Goal: Information Seeking & Learning: Check status

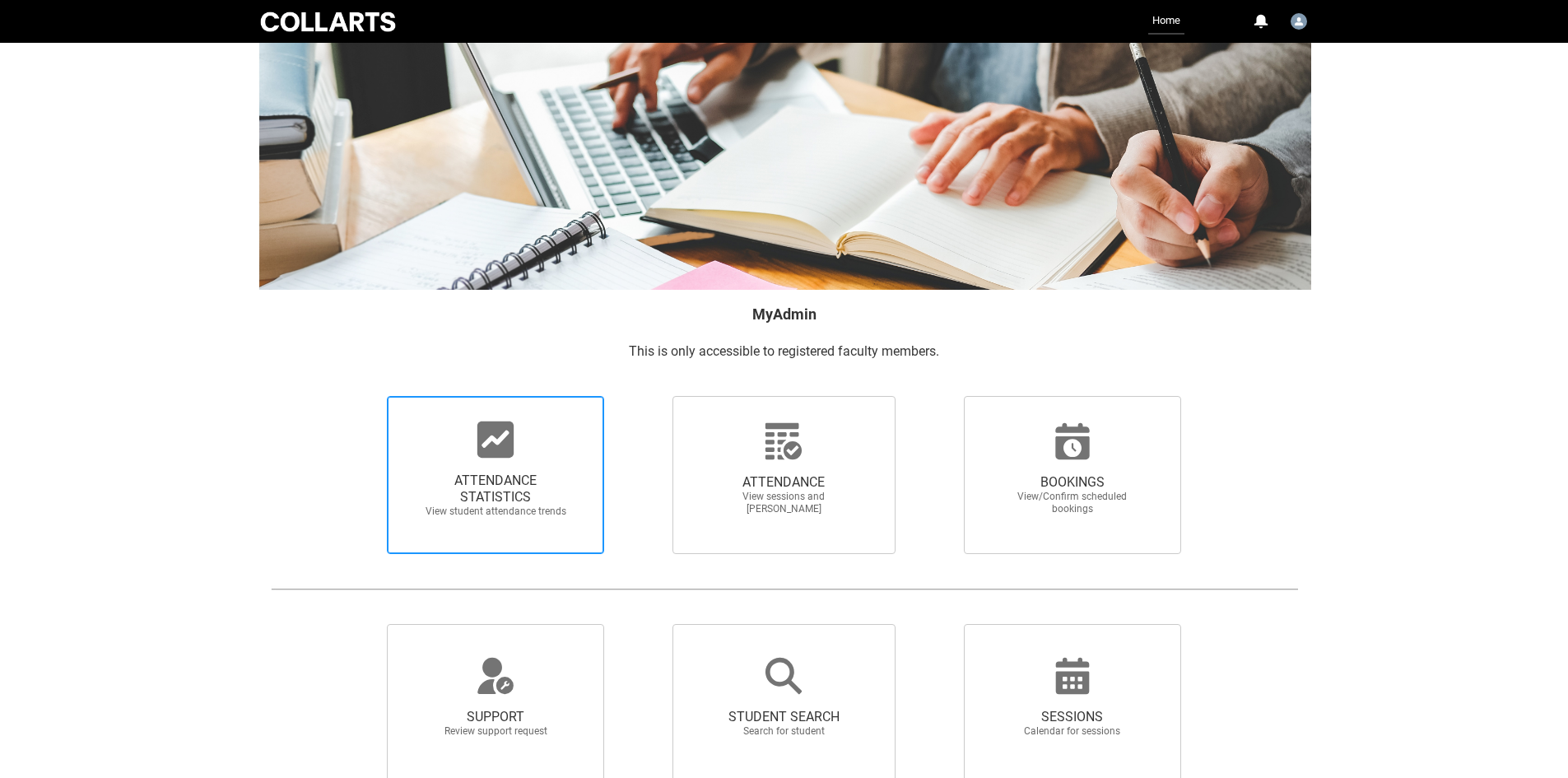
click at [561, 432] on div at bounding box center [496, 440] width 158 height 40
click at [360, 396] on input "ATTENDANCE STATISTICS View student attendance trends" at bounding box center [359, 395] width 1 height 1
radio input "true"
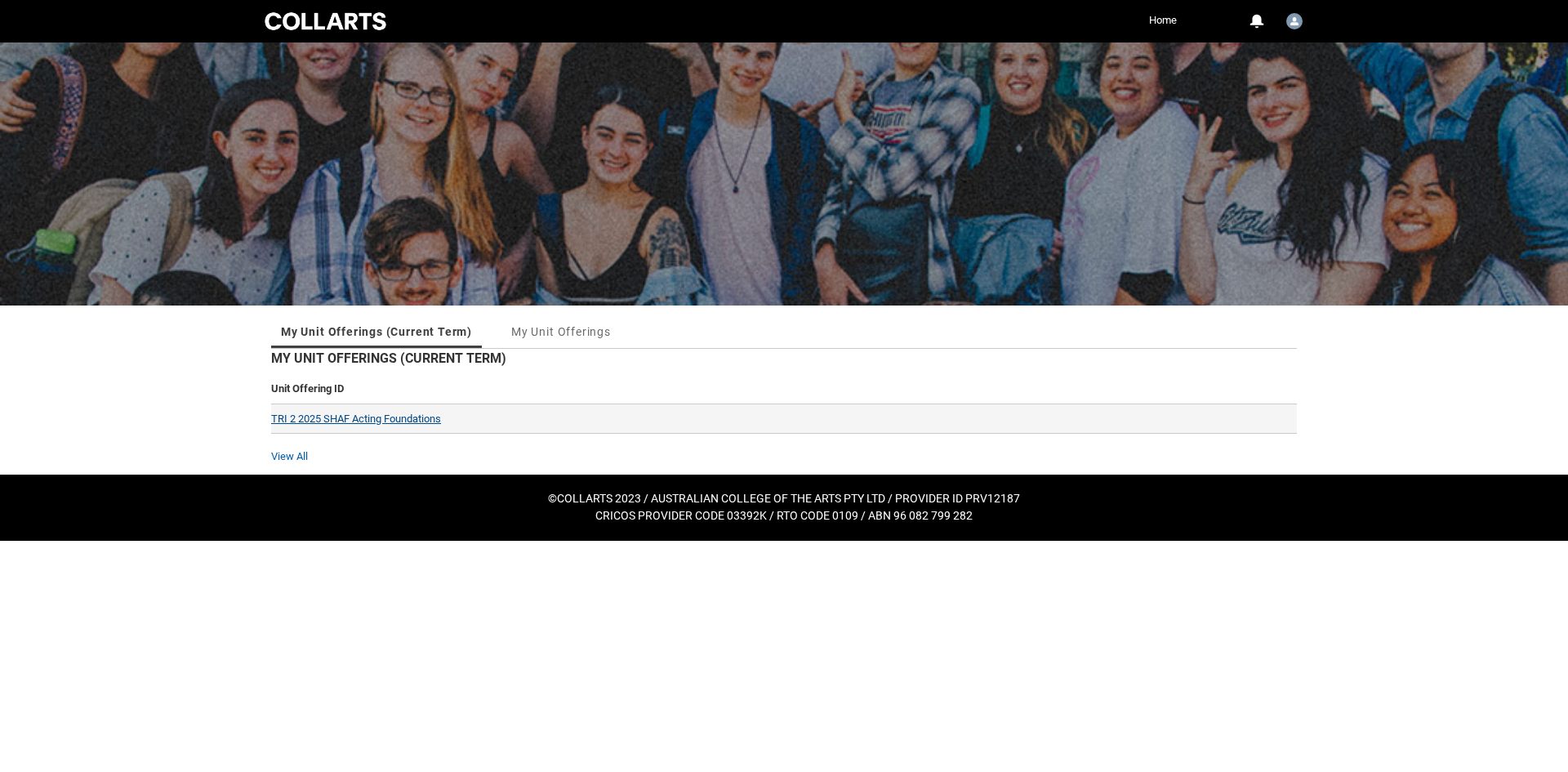
click at [350, 414] on link "TRI 2 2025 SHAF Acting Foundations" at bounding box center [356, 418] width 170 height 12
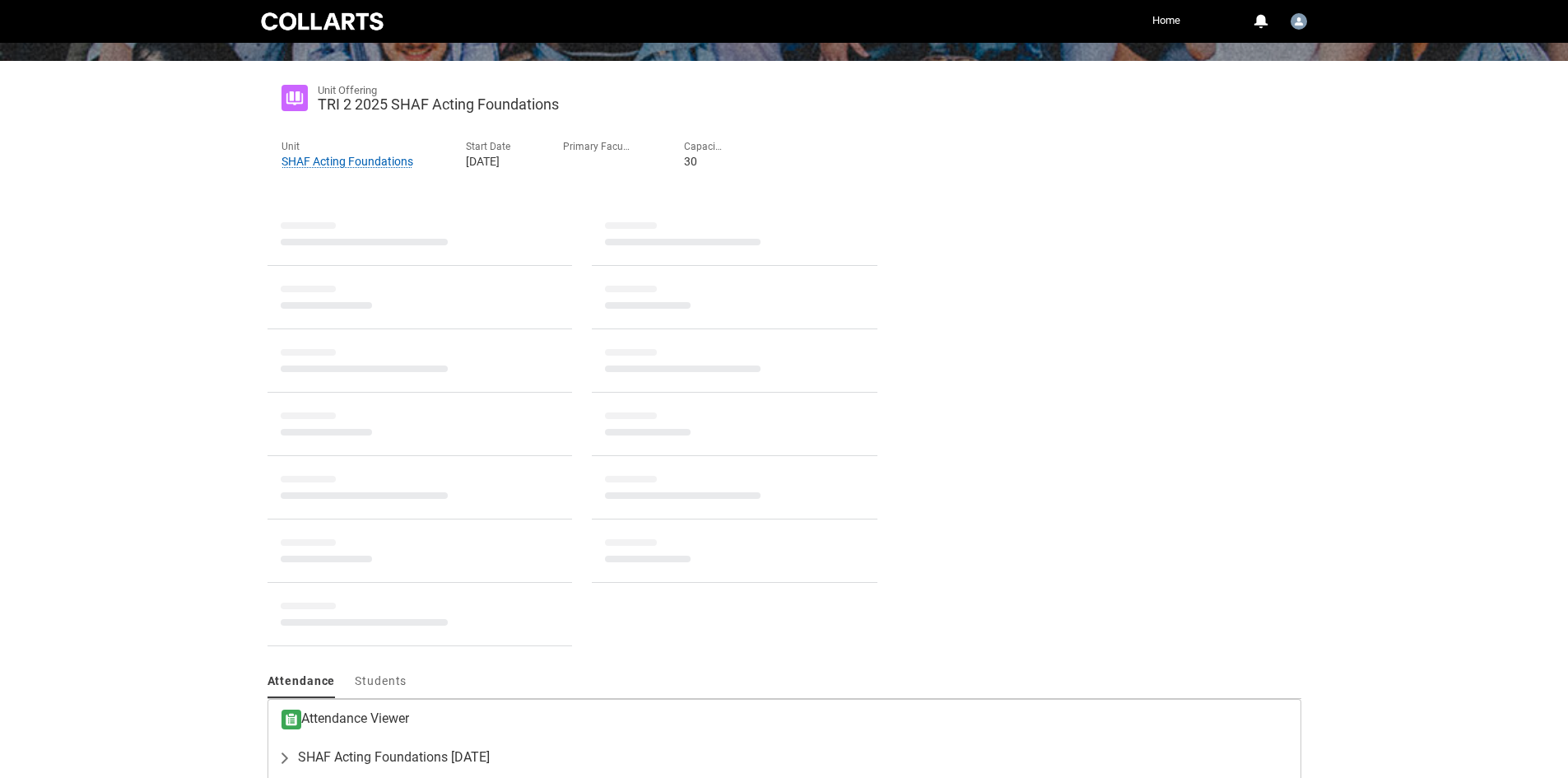
scroll to position [35, 0]
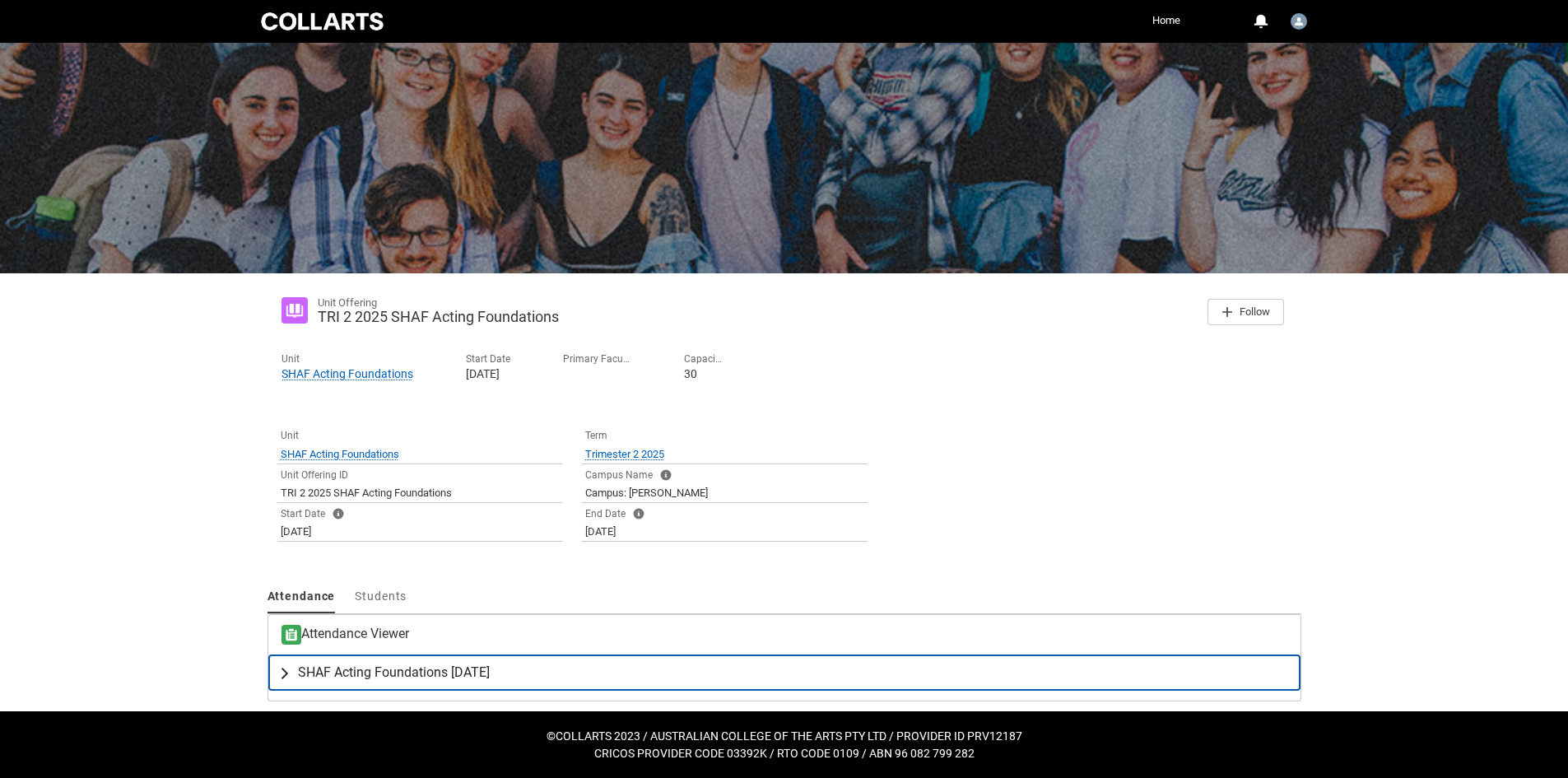
click at [325, 670] on span "SHAF Acting Foundations Friday" at bounding box center [393, 672] width 192 height 17
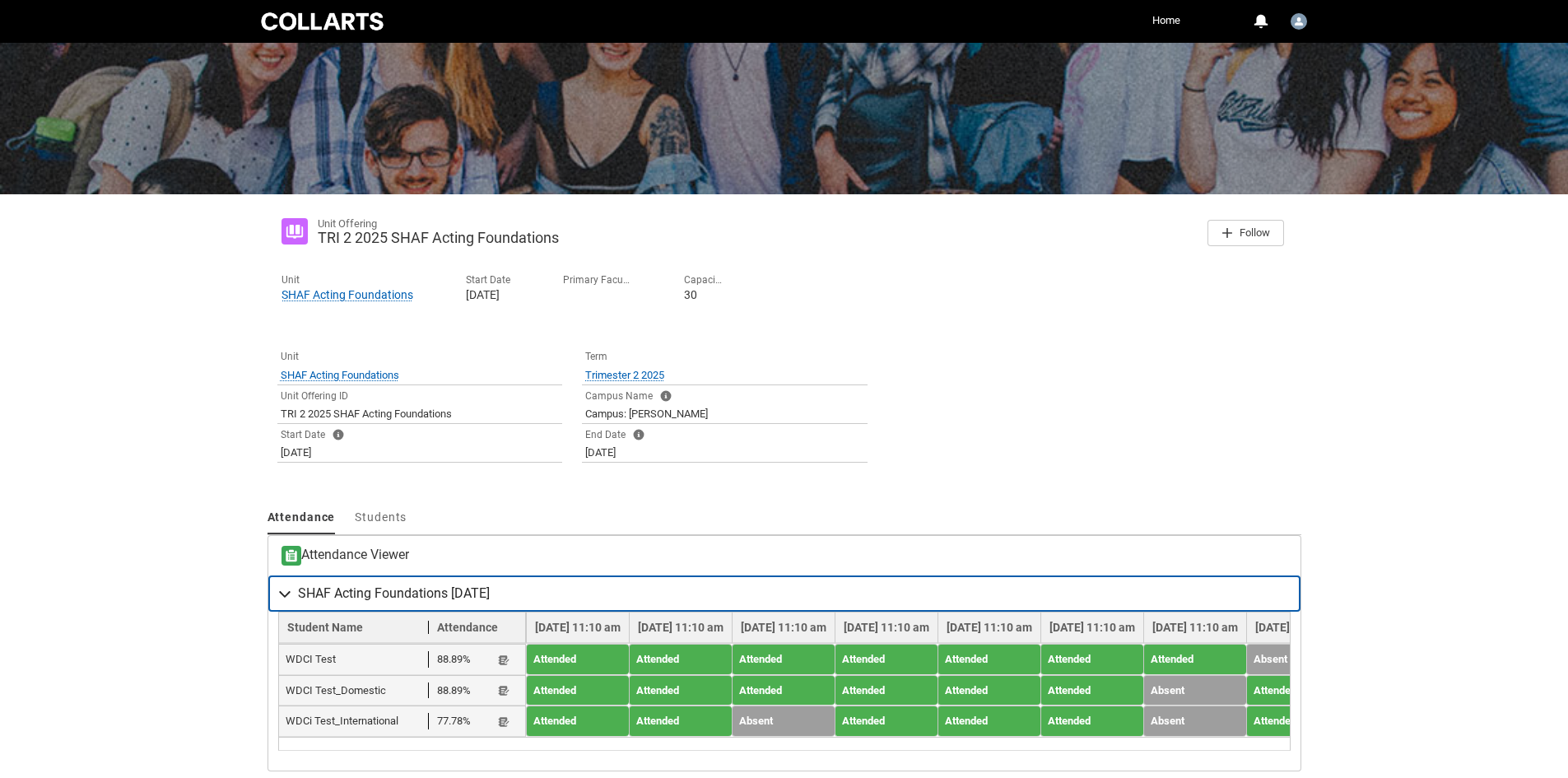
scroll to position [197, 0]
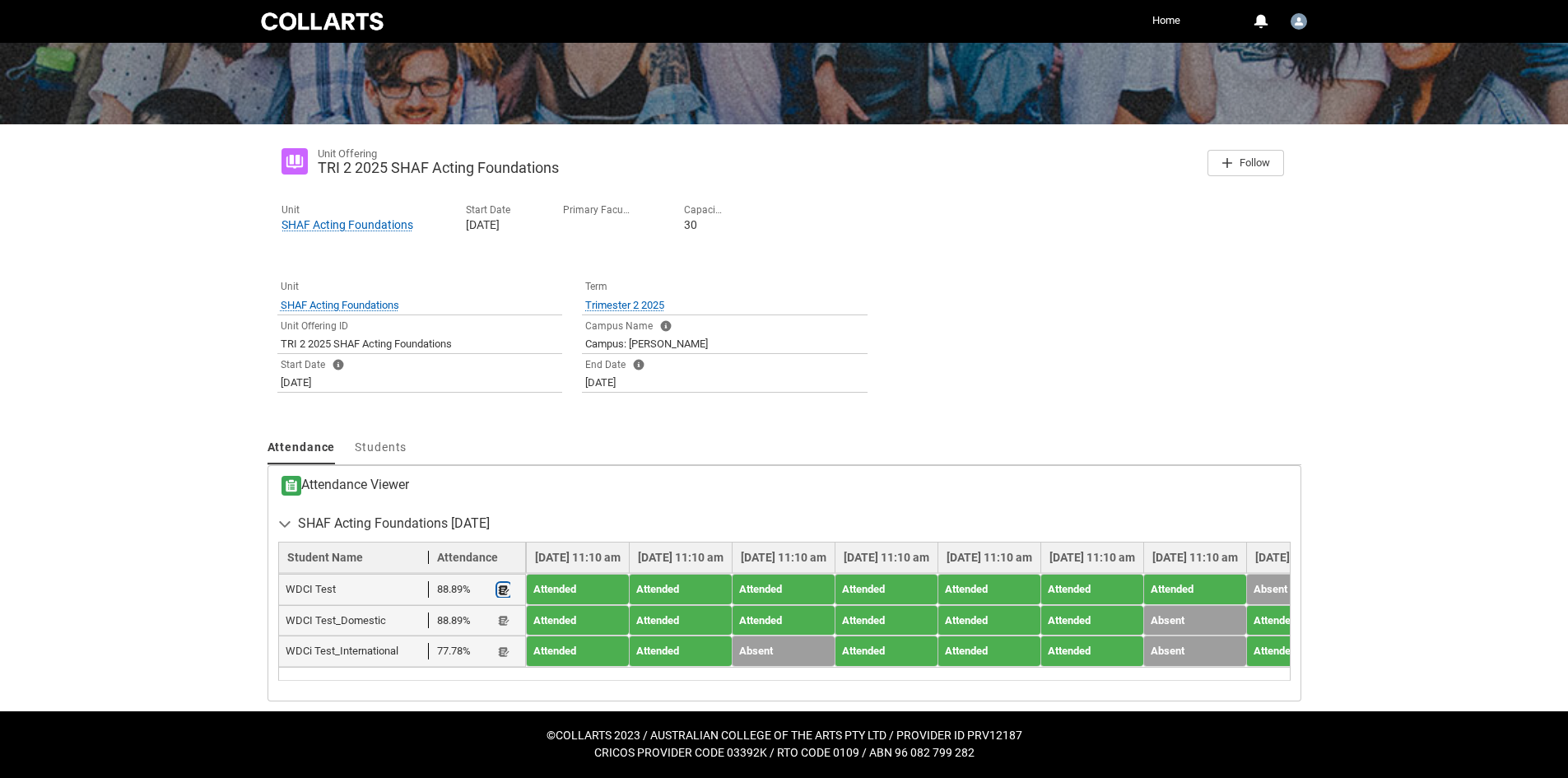
click at [507, 584] on lightning-primitive-icon "button" at bounding box center [504, 589] width 12 height 12
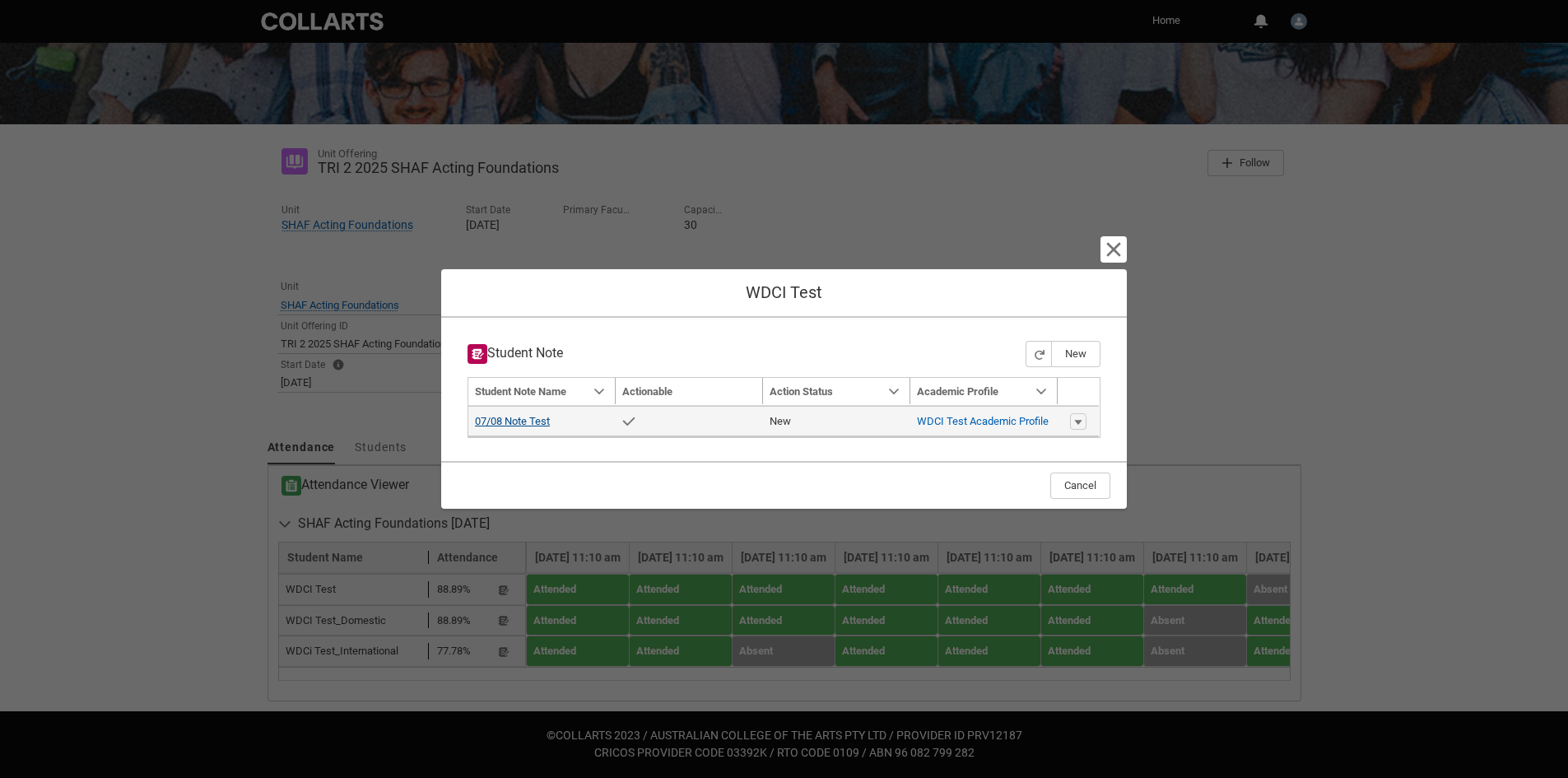
click at [499, 419] on link "07/08 Note Test" at bounding box center [512, 421] width 75 height 12
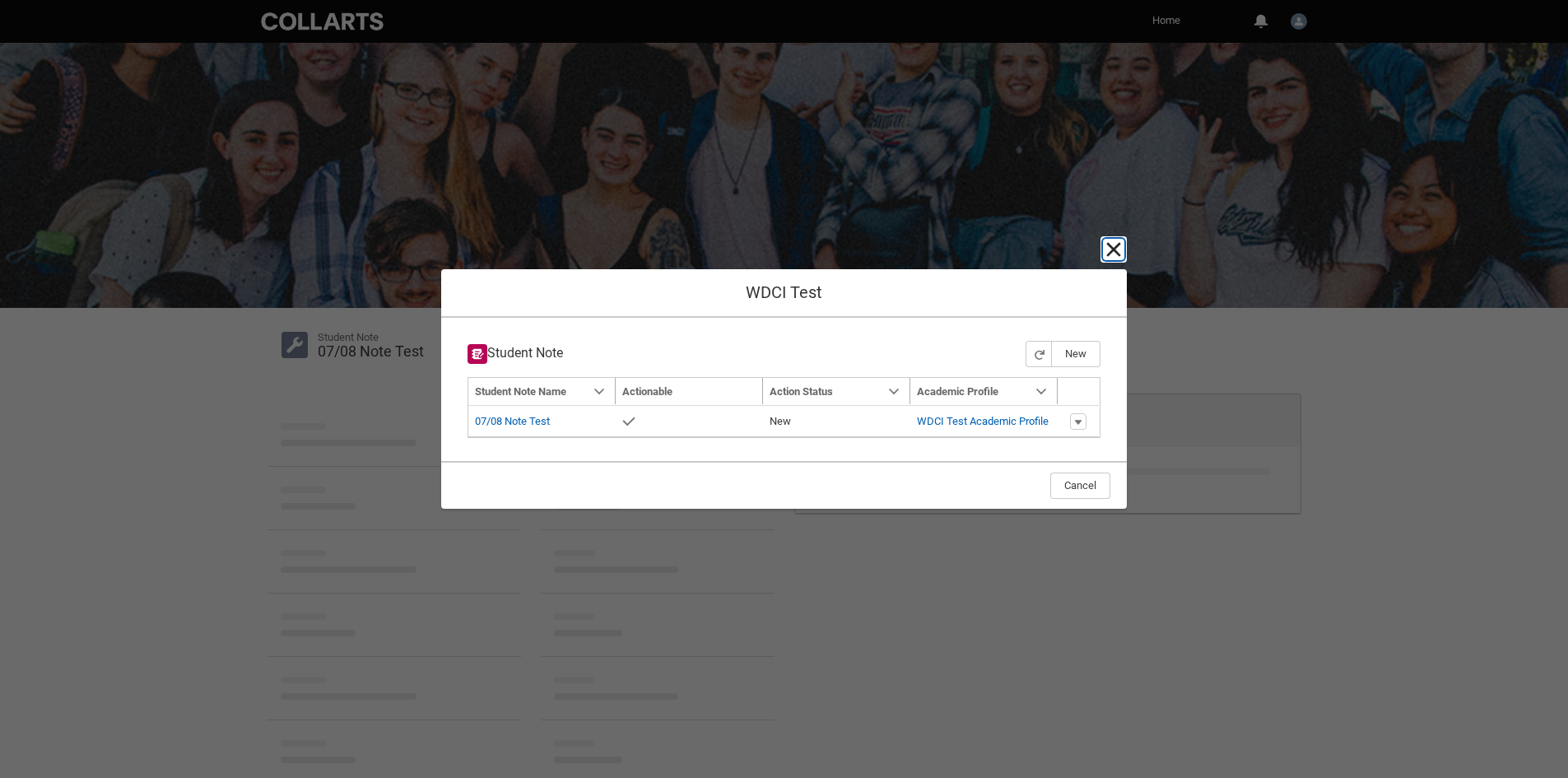
click at [1114, 244] on lightning-primitive-icon "button" at bounding box center [1114, 249] width 20 height 20
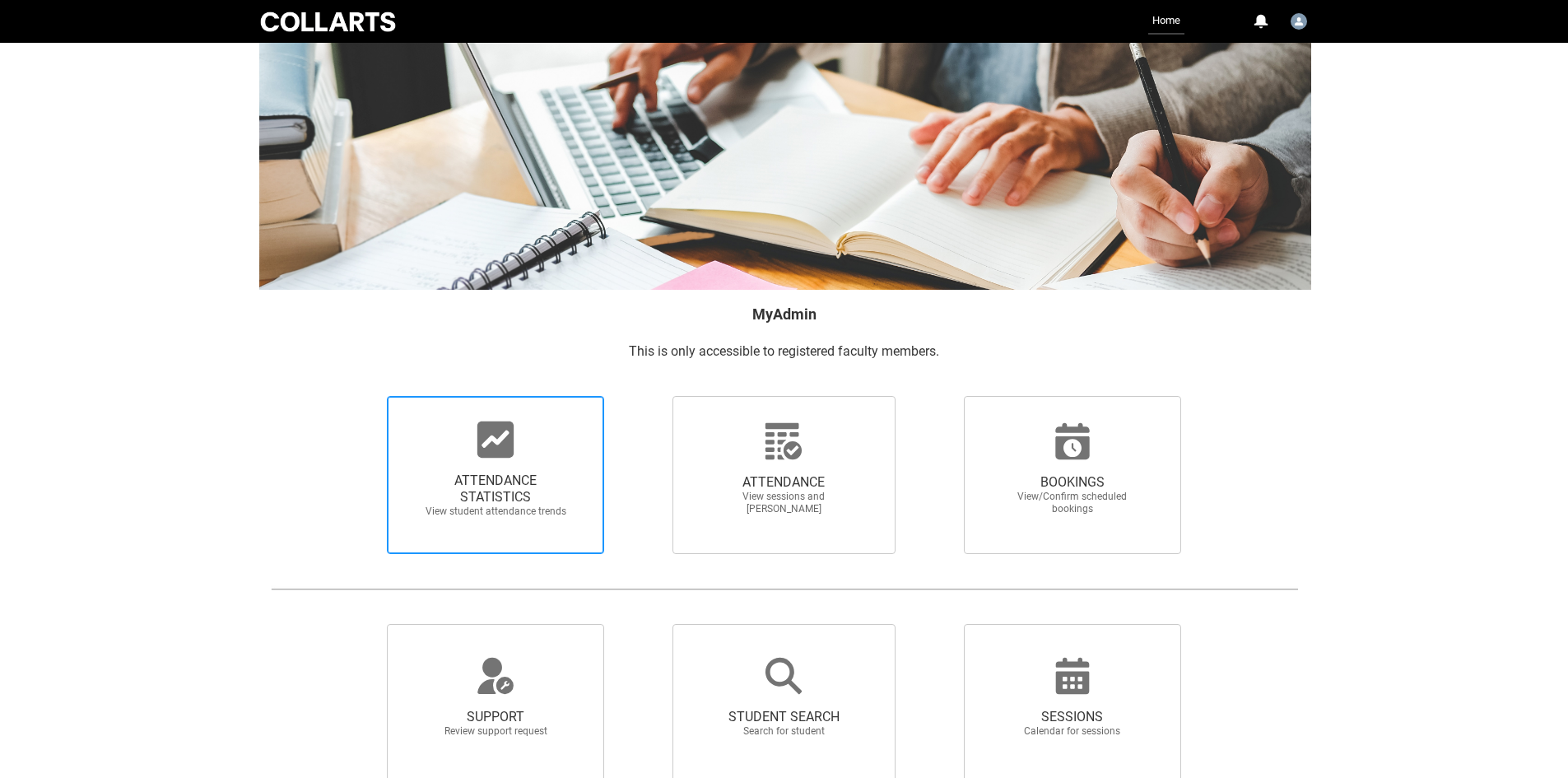
click at [582, 467] on span "ATTENDANCE STATISTICS View student attendance trends" at bounding box center [495, 475] width 217 height 158
click at [360, 396] on input "ATTENDANCE STATISTICS View student attendance trends" at bounding box center [359, 395] width 1 height 1
radio input "true"
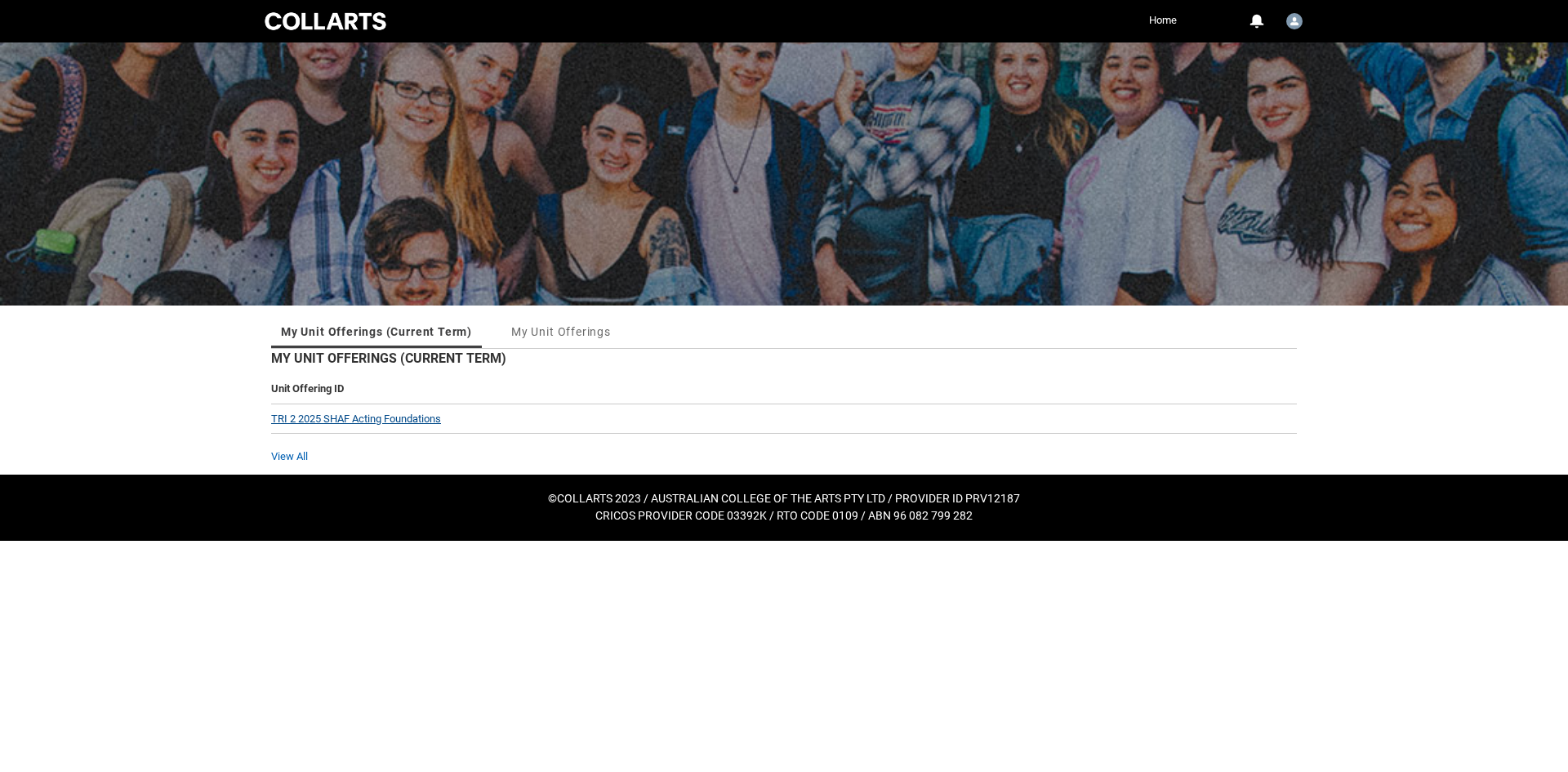
drag, startPoint x: 415, startPoint y: 417, endPoint x: 463, endPoint y: 445, distance: 55.6
click at [415, 417] on link "TRI 2 2025 SHAF Acting Foundations" at bounding box center [356, 418] width 170 height 12
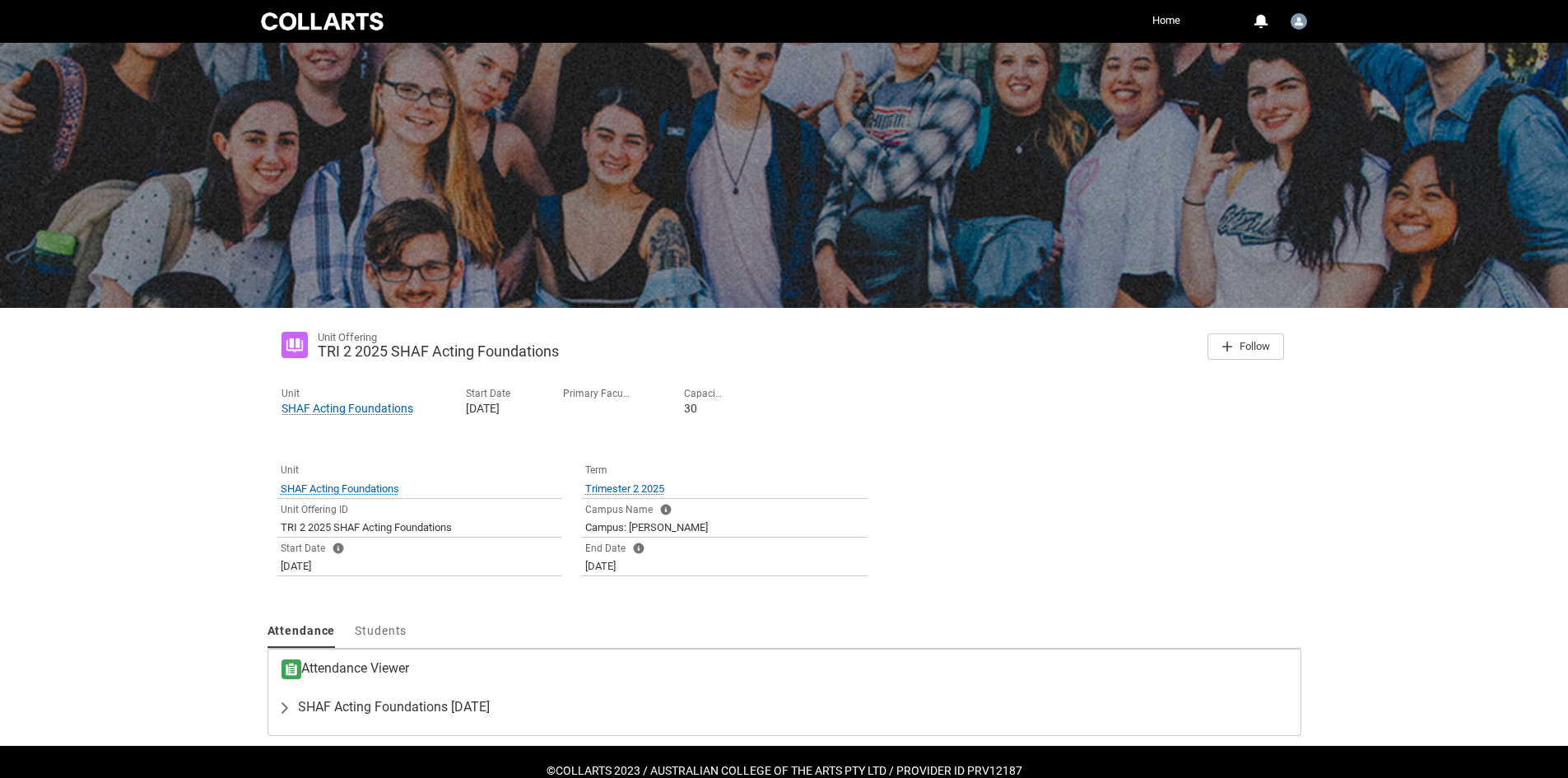
scroll to position [35, 0]
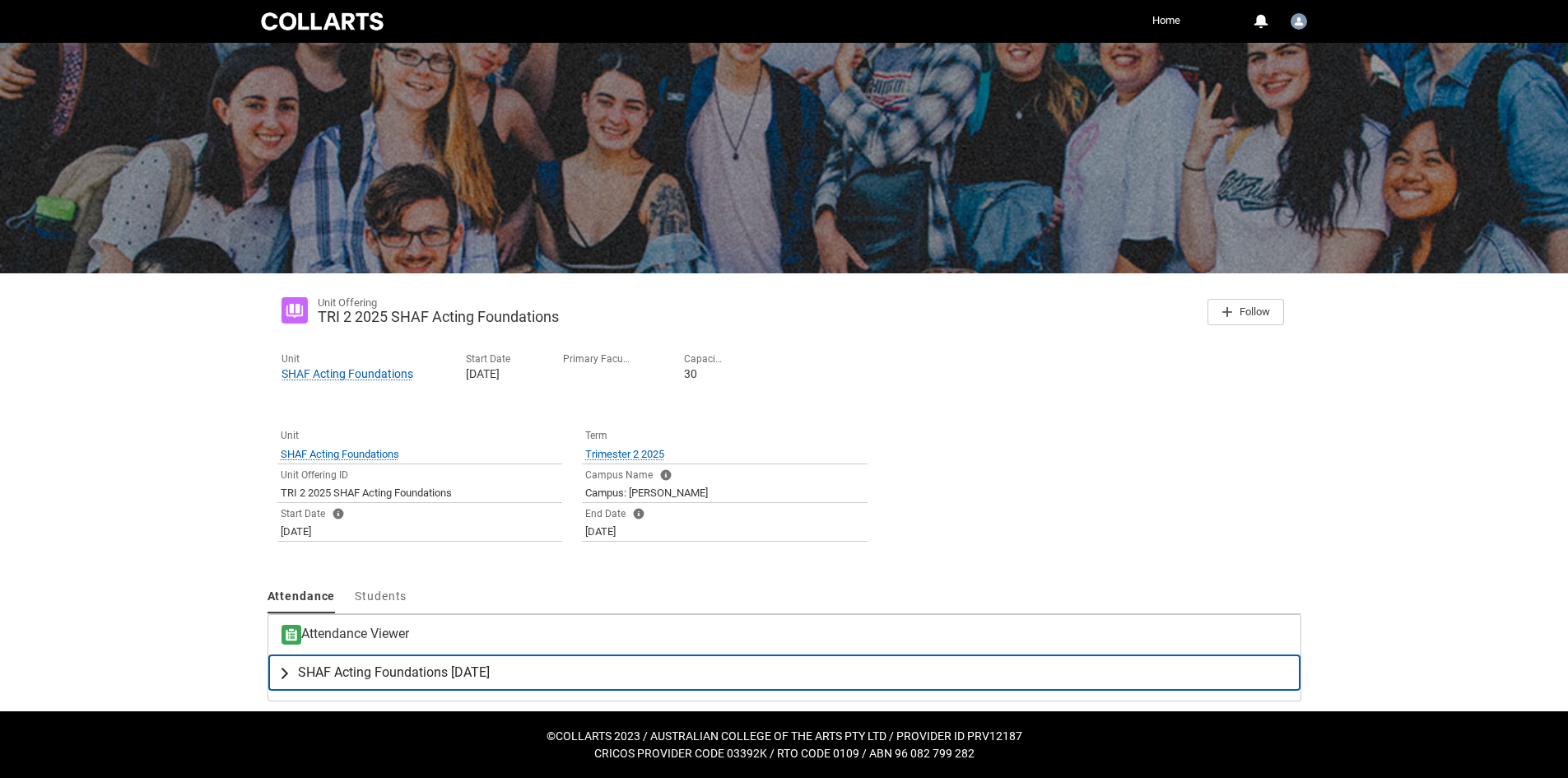
click at [355, 675] on span "SHAF Acting Foundations [DATE]" at bounding box center [393, 672] width 192 height 17
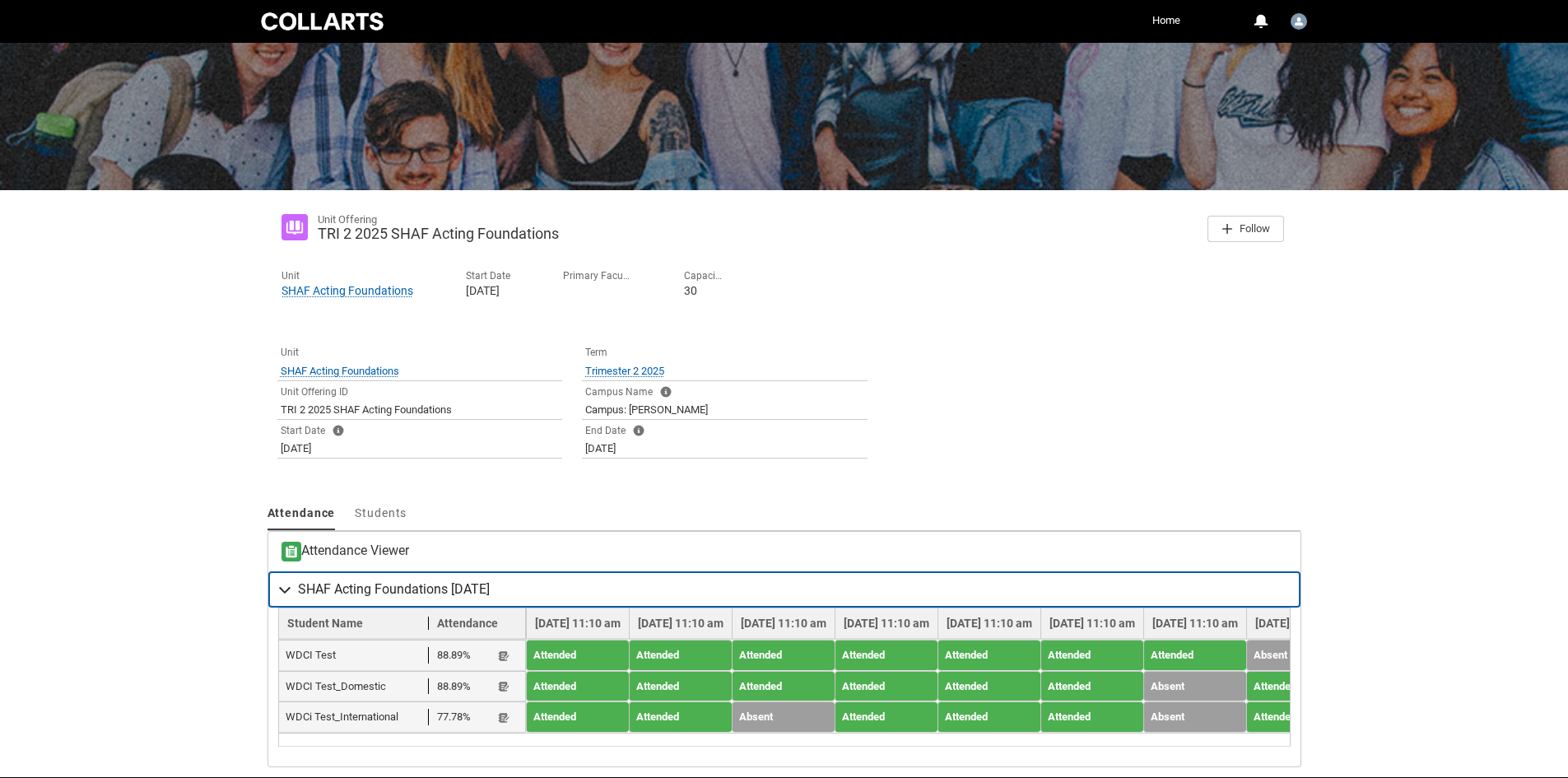
scroll to position [197, 0]
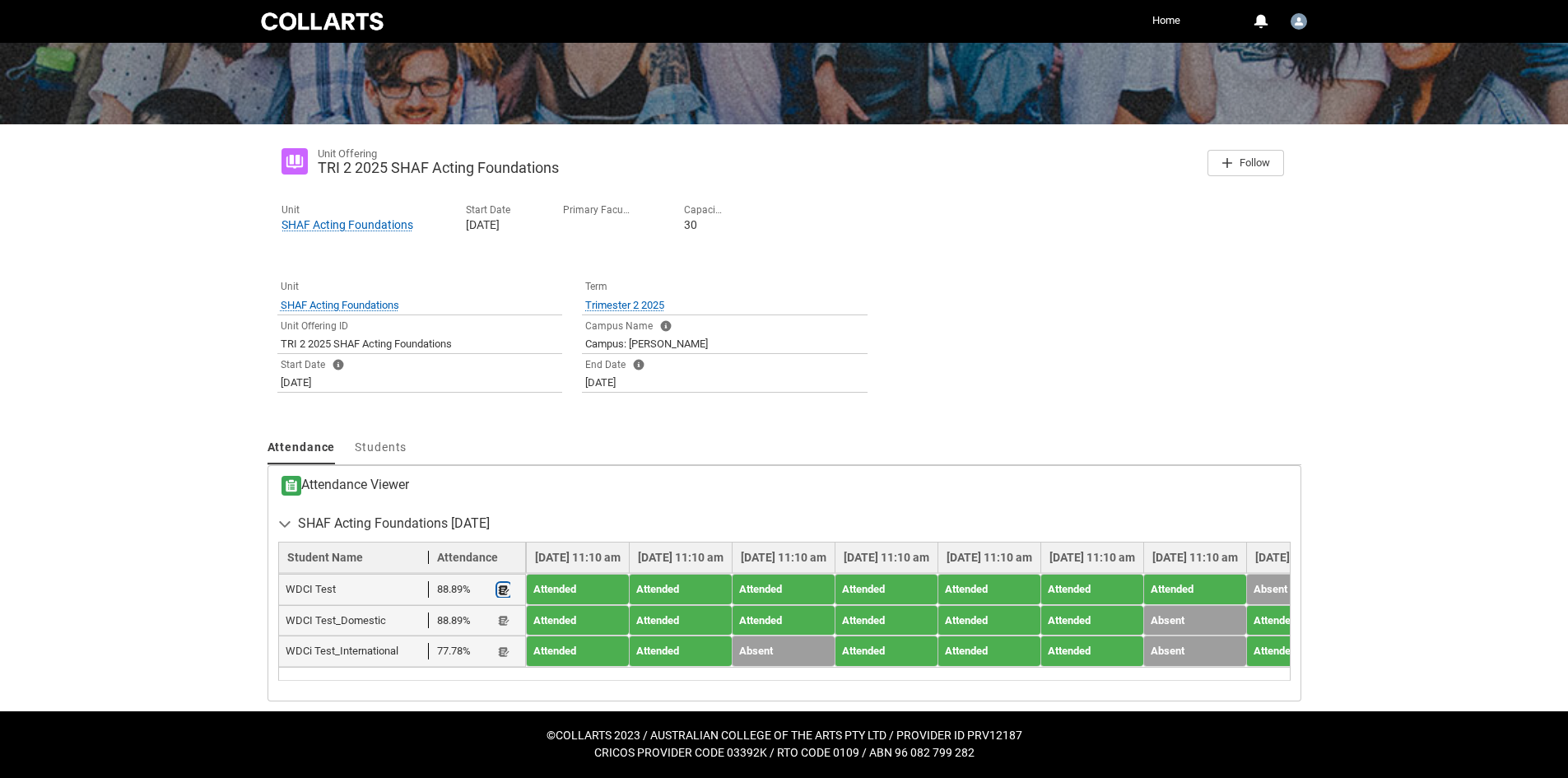
click at [501, 584] on lightning-primitive-icon "button" at bounding box center [504, 589] width 12 height 12
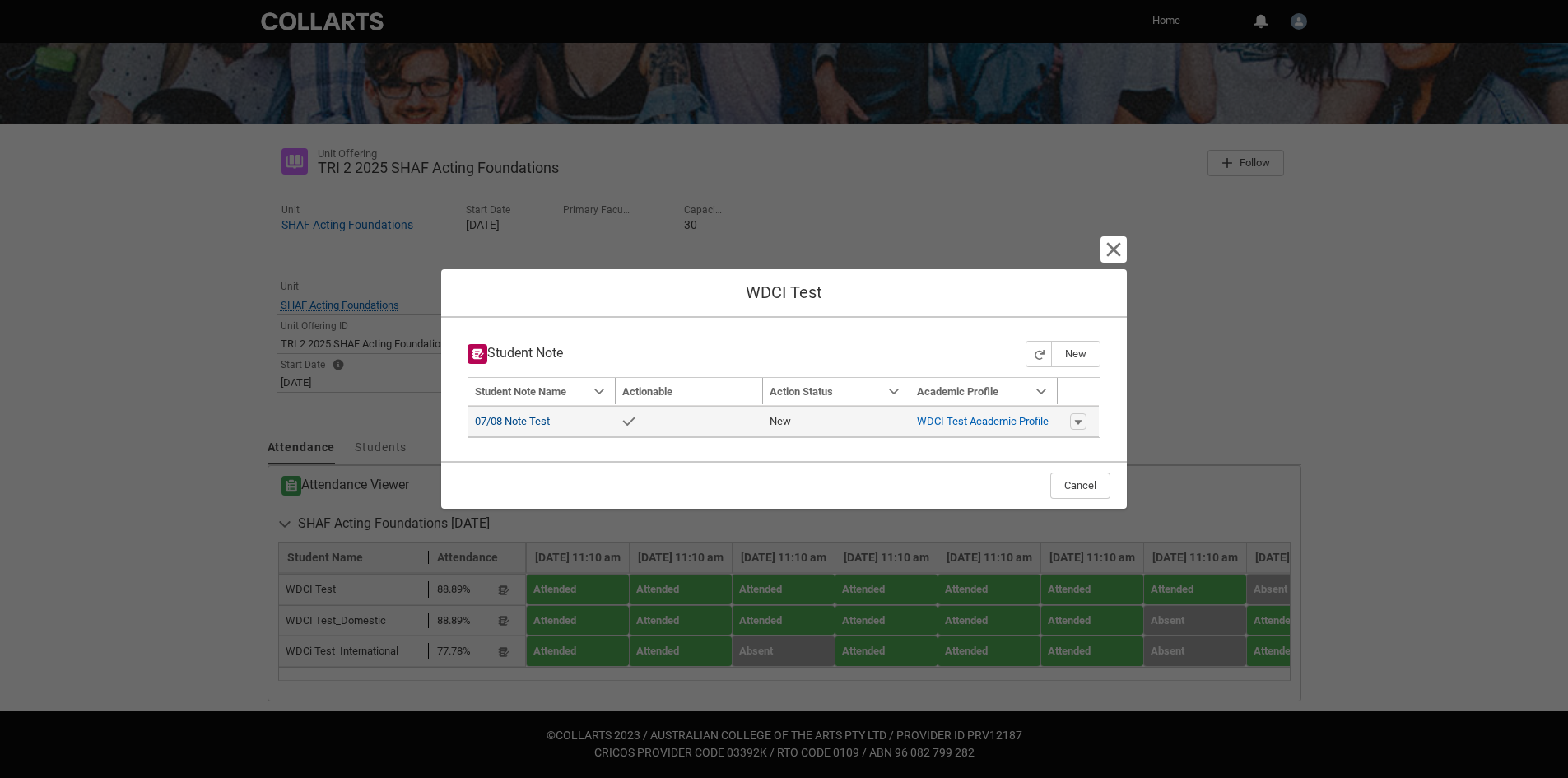
click at [489, 421] on link "07/08 Note Test" at bounding box center [512, 421] width 75 height 12
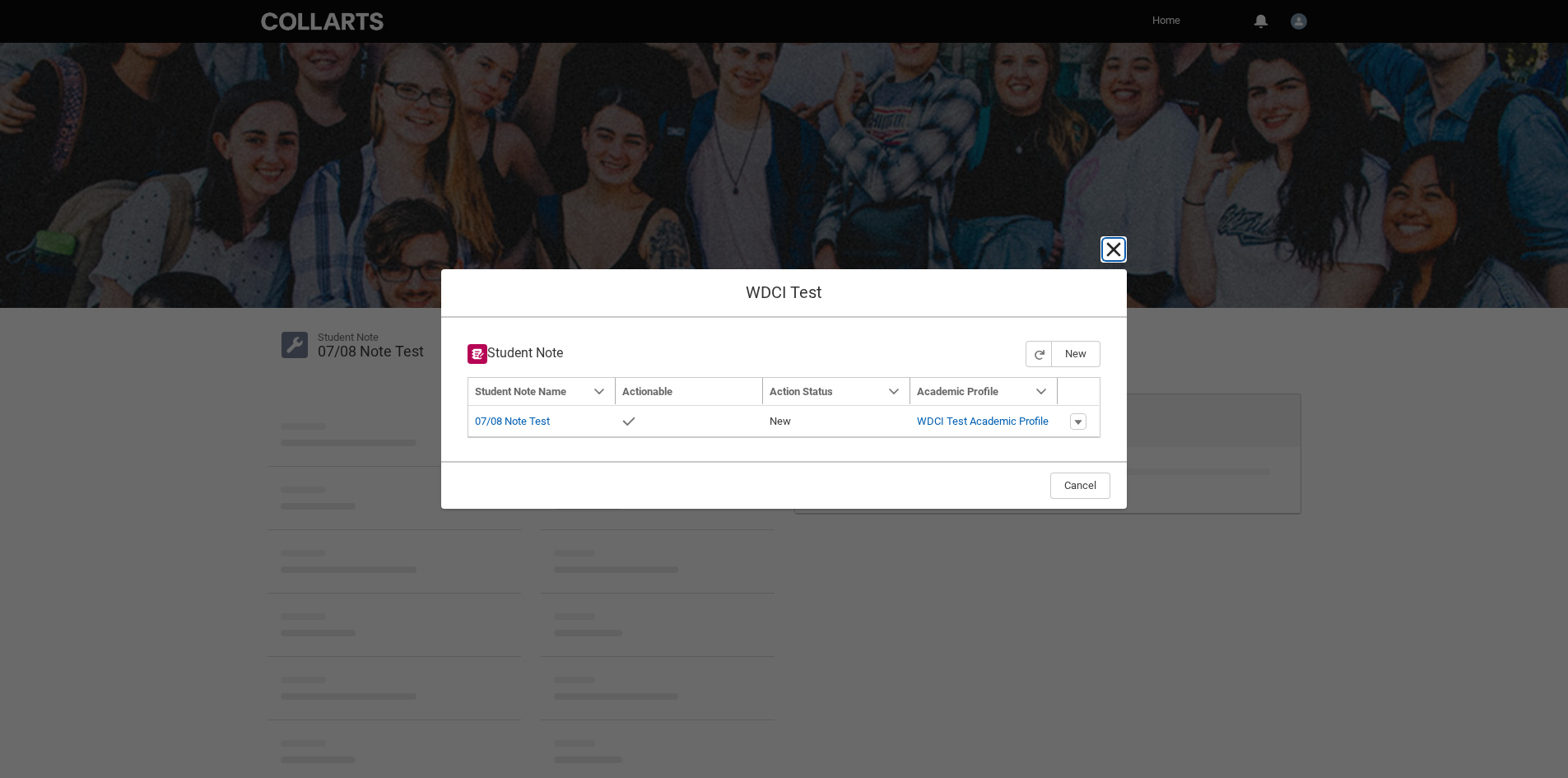
click at [1117, 247] on lightning-primitive-icon "button" at bounding box center [1114, 249] width 20 height 20
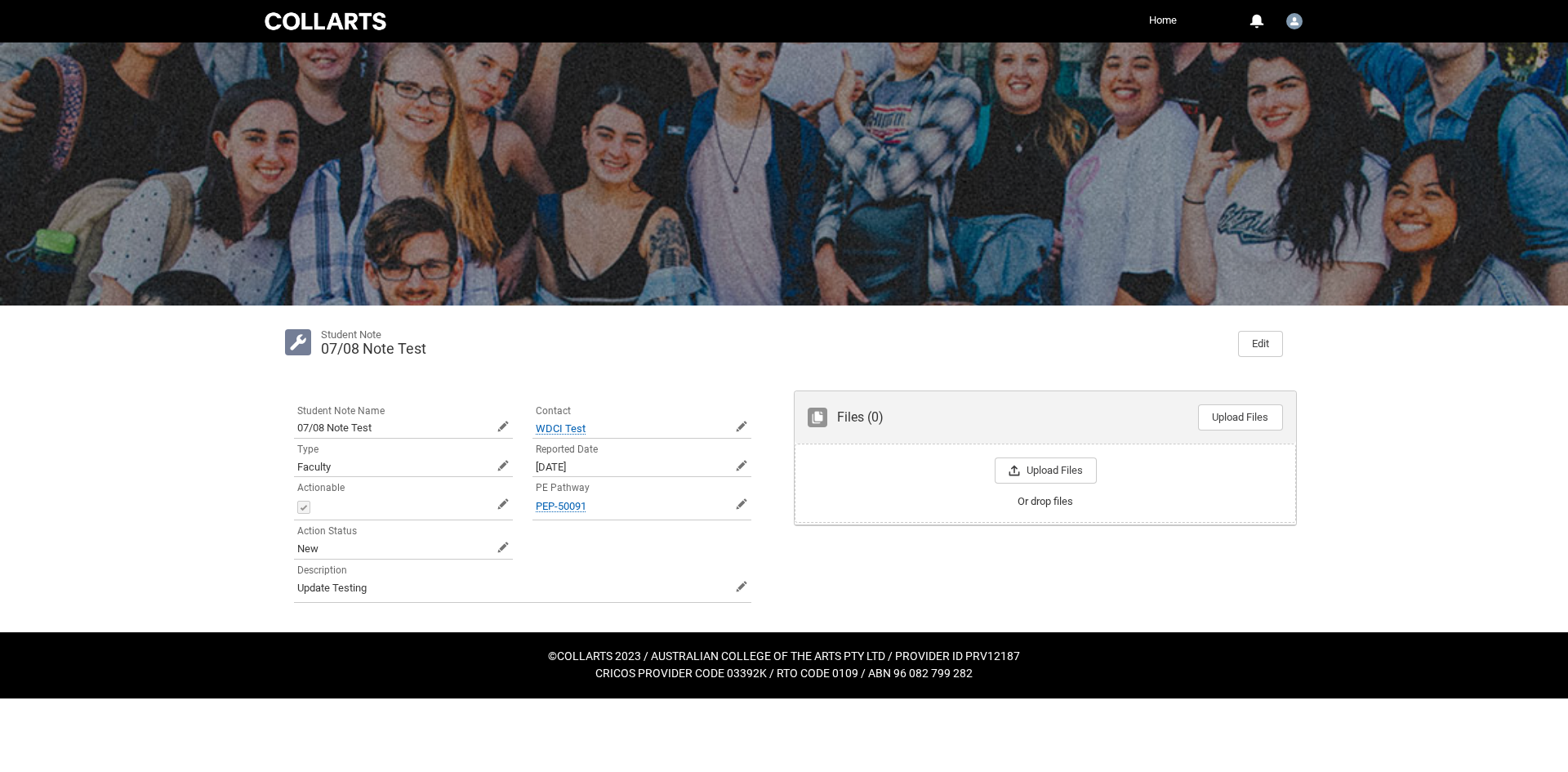
click at [982, 610] on div "Files (0) Upload Files Drop Files Upload Files Or drop files" at bounding box center [1046, 506] width 523 height 252
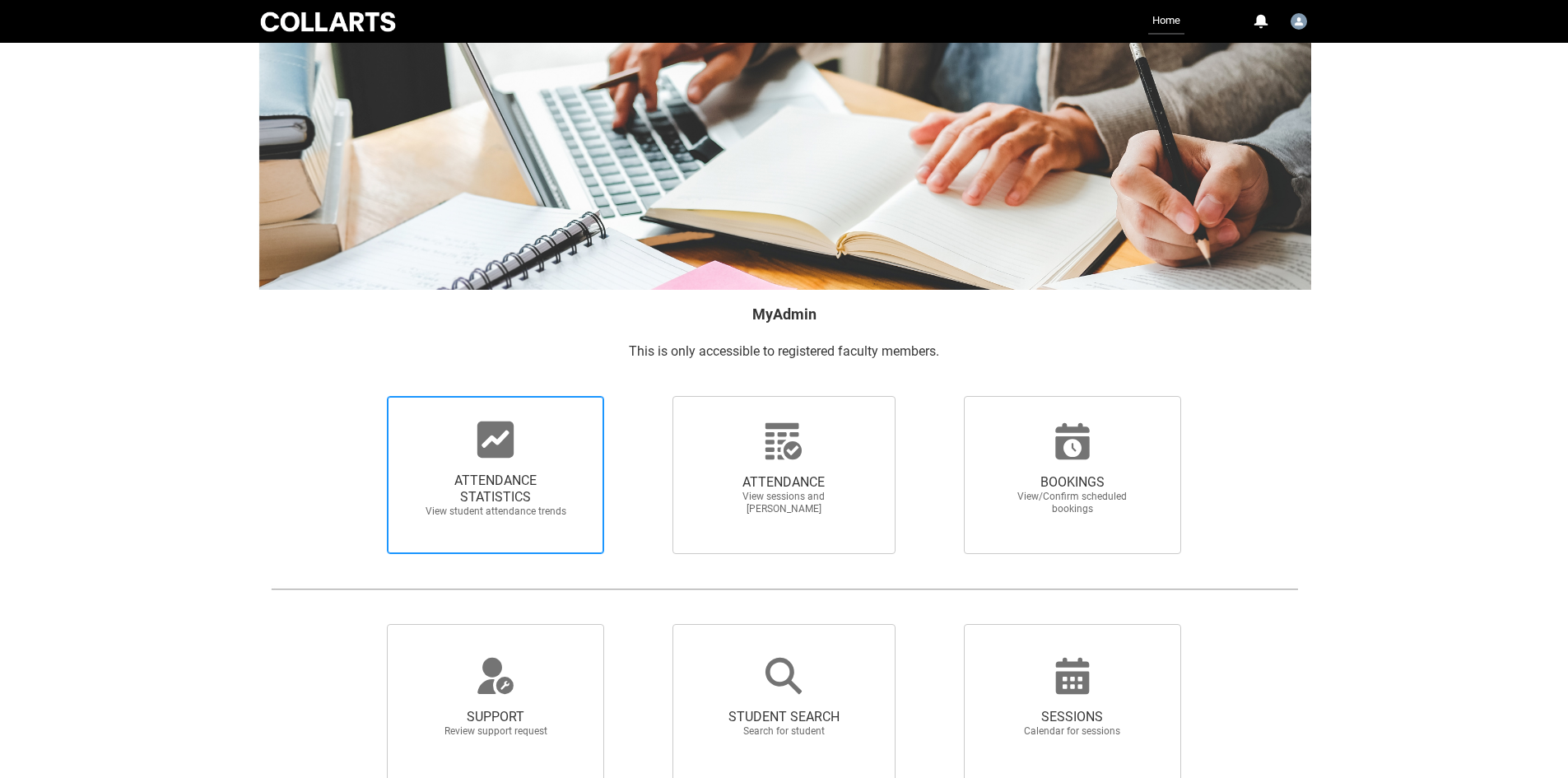
click at [477, 446] on icon at bounding box center [496, 440] width 40 height 40
click at [360, 396] on input "ATTENDANCE STATISTICS View student attendance trends" at bounding box center [359, 395] width 1 height 1
radio input "true"
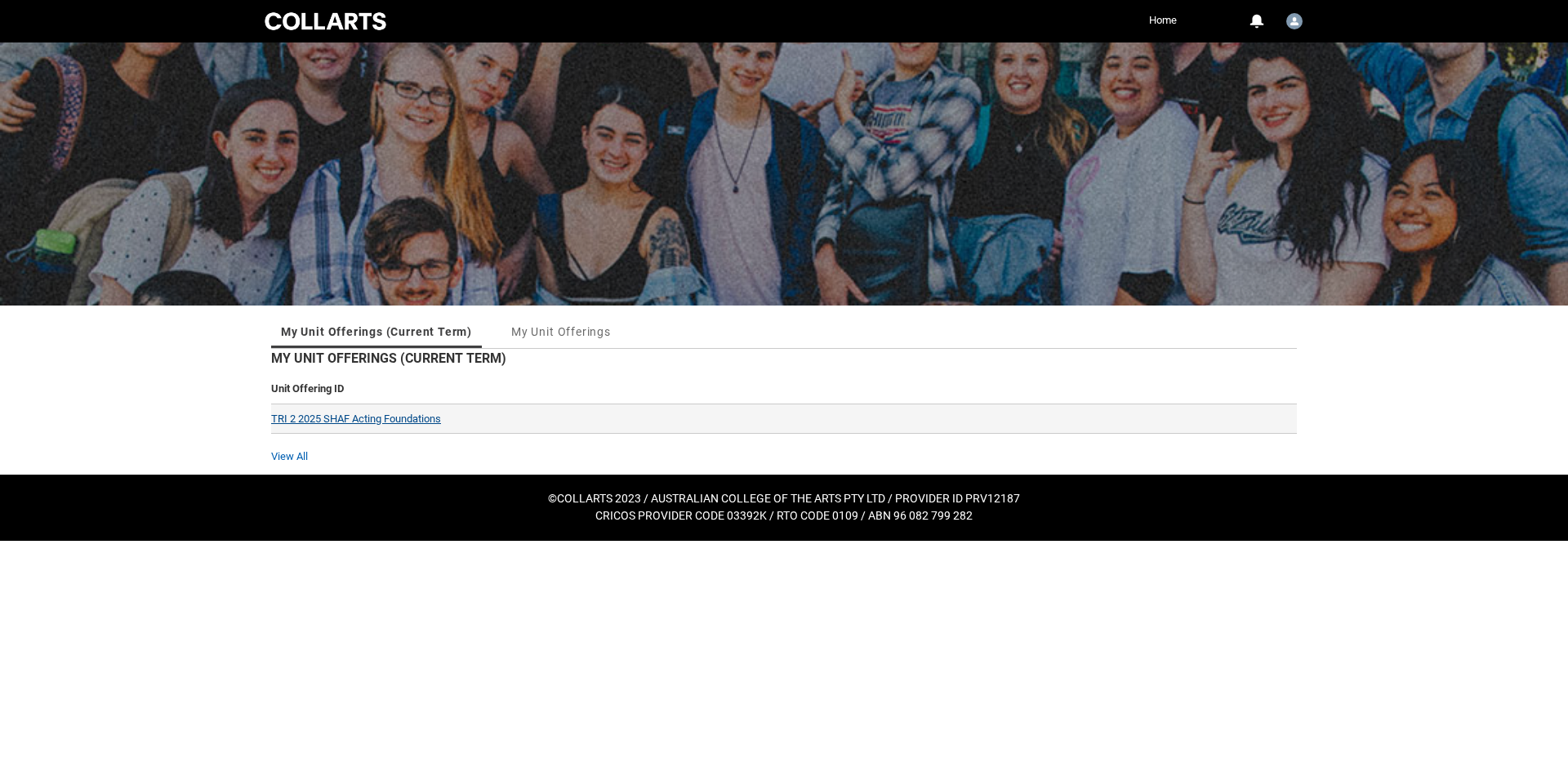
click at [385, 415] on link "TRI 2 2025 SHAF Acting Foundations" at bounding box center [356, 418] width 170 height 12
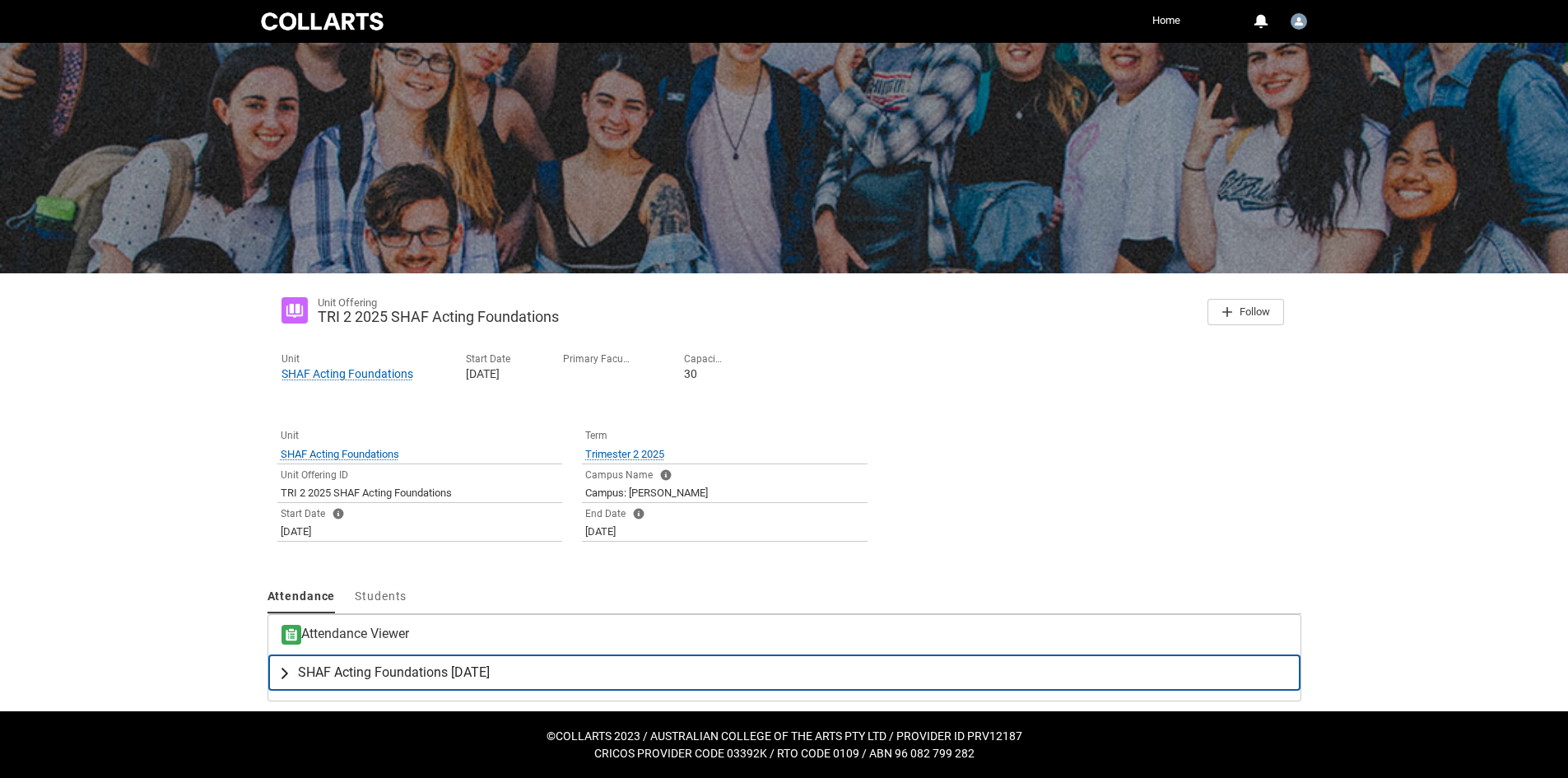
click at [393, 672] on span "SHAF Acting Foundations [DATE]" at bounding box center [393, 672] width 192 height 17
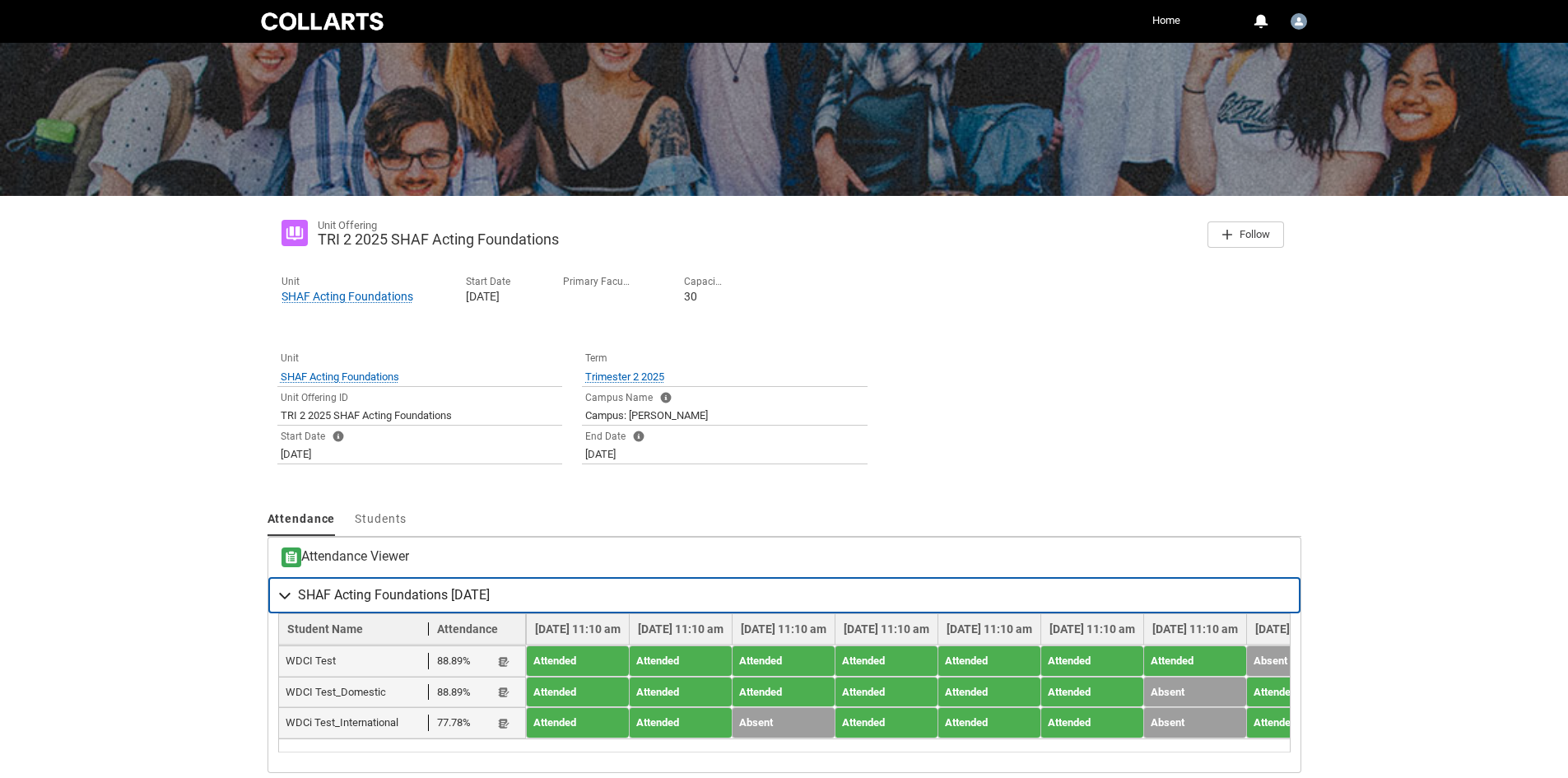
scroll to position [197, 0]
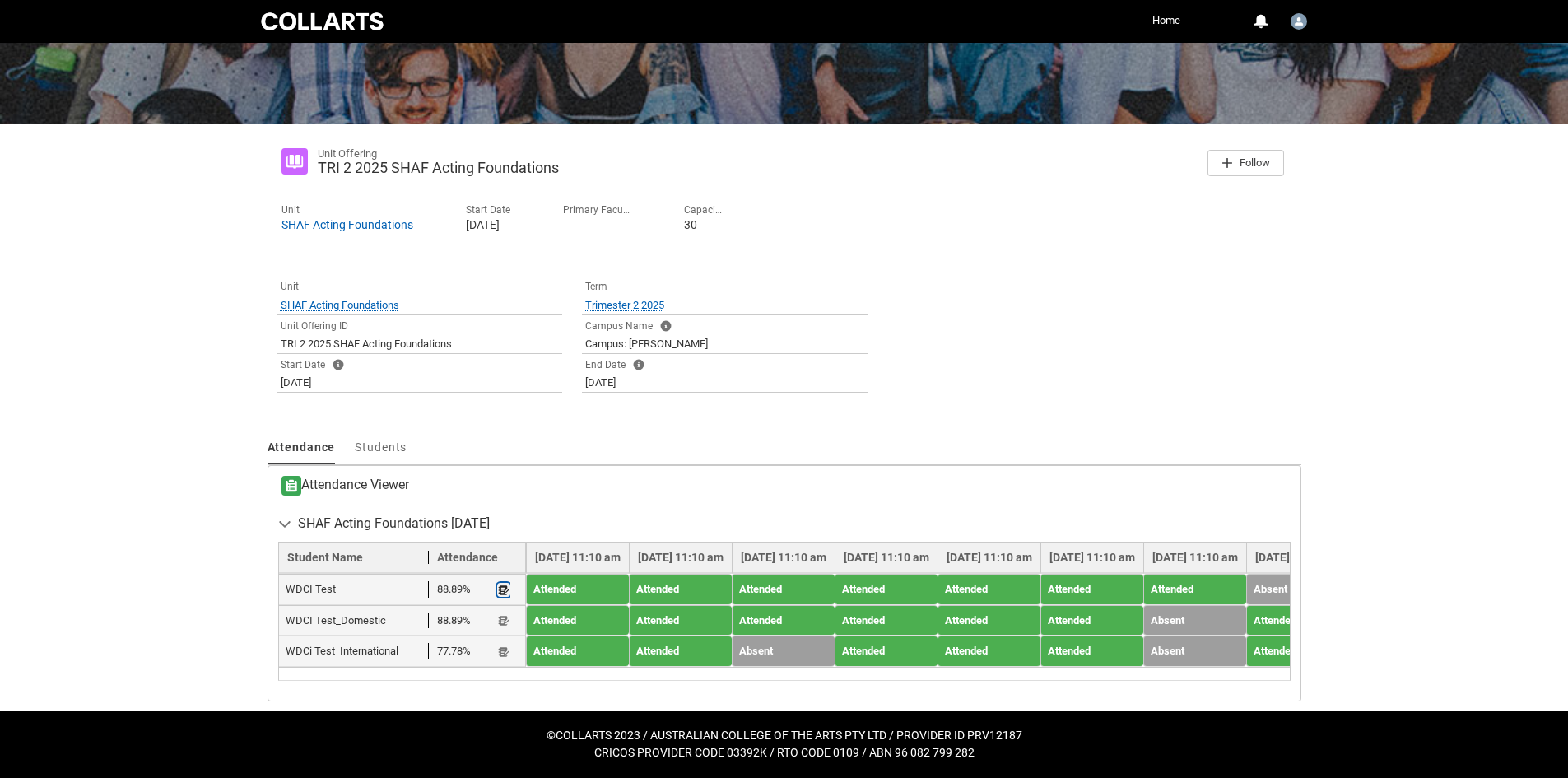
click at [503, 584] on lightning-primitive-icon "button" at bounding box center [504, 589] width 12 height 12
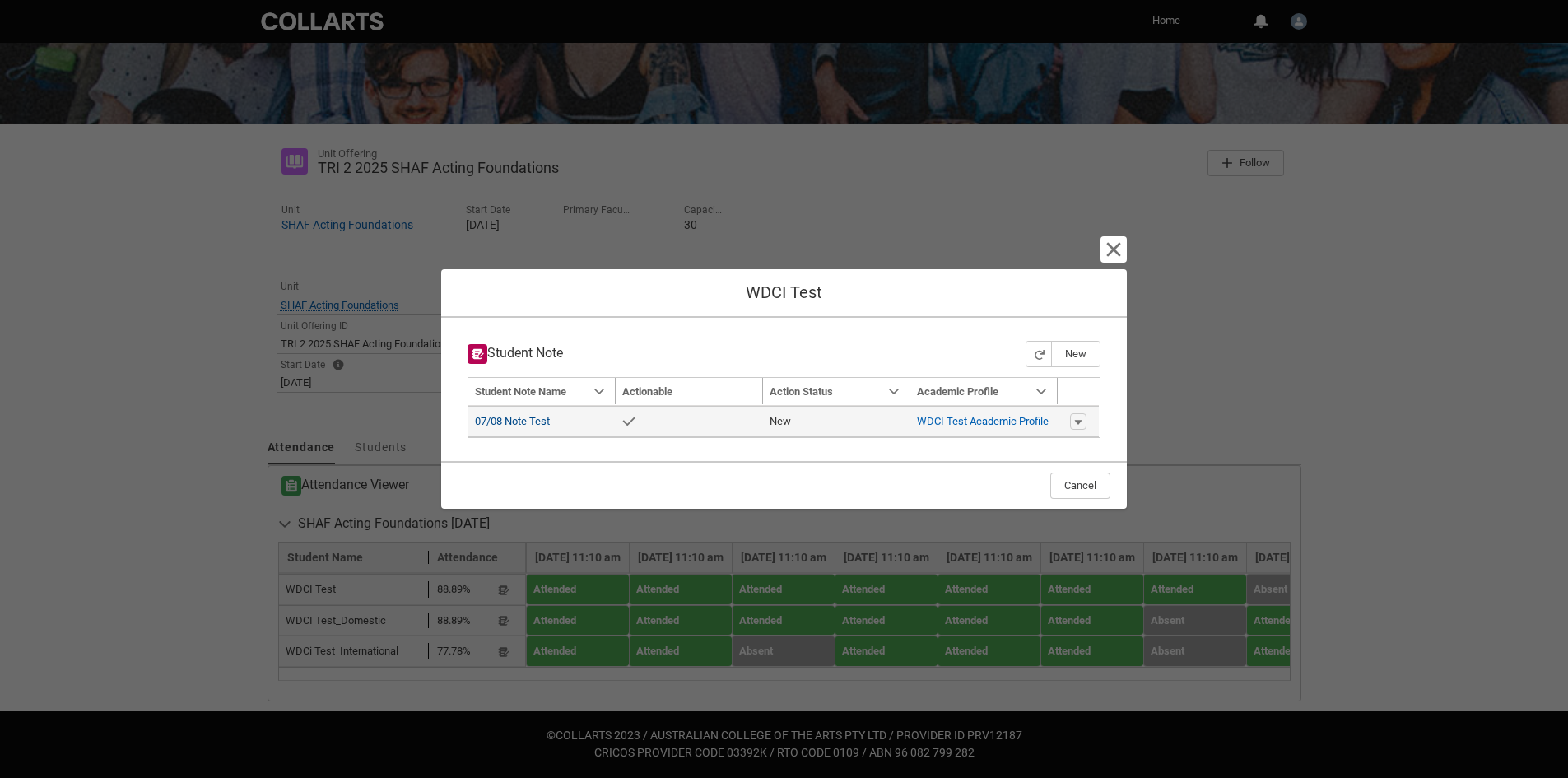
click at [541, 421] on link "07/08 Note Test" at bounding box center [512, 421] width 75 height 12
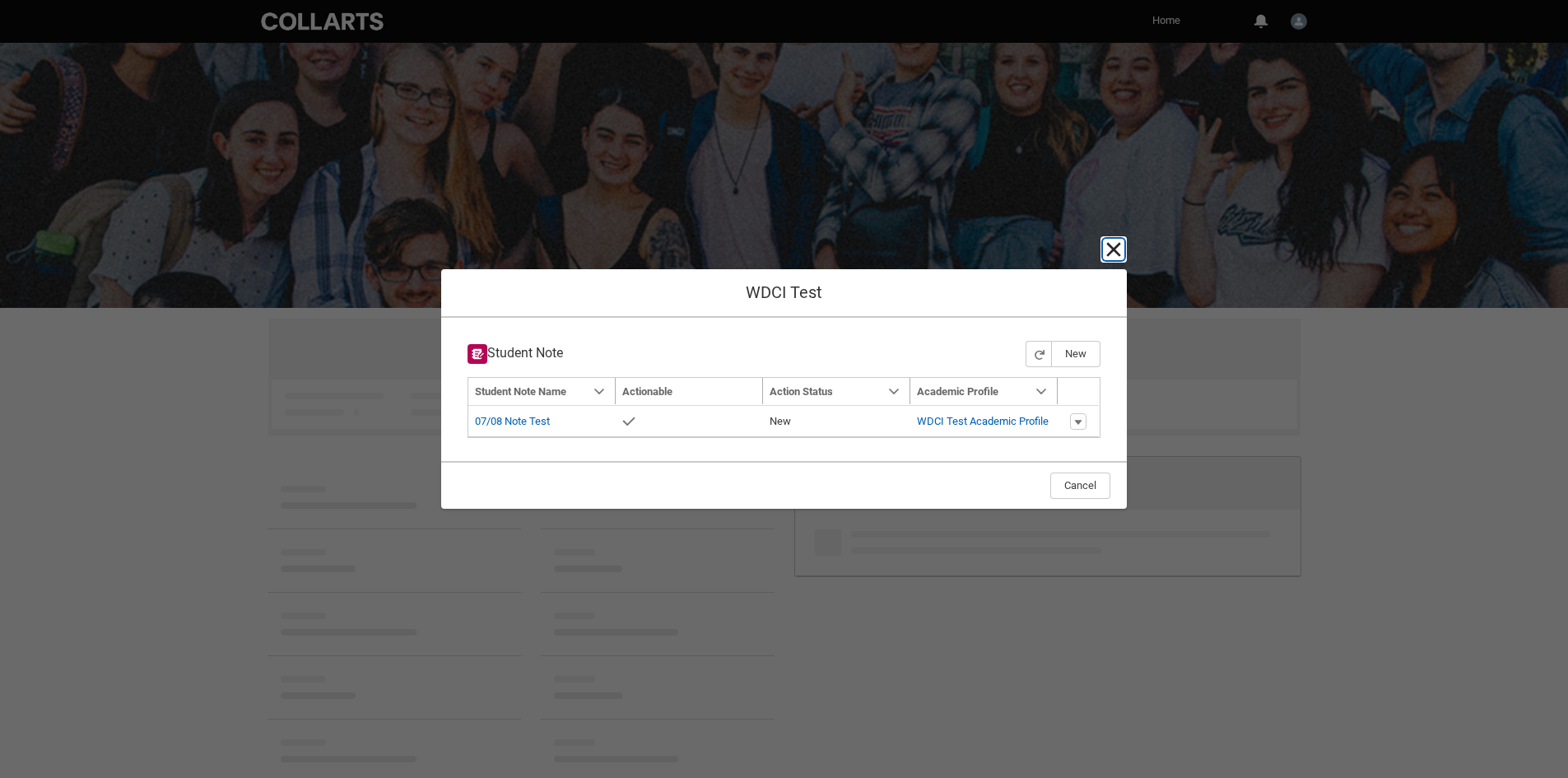
click at [1111, 254] on lightning-primitive-icon "button" at bounding box center [1114, 249] width 20 height 20
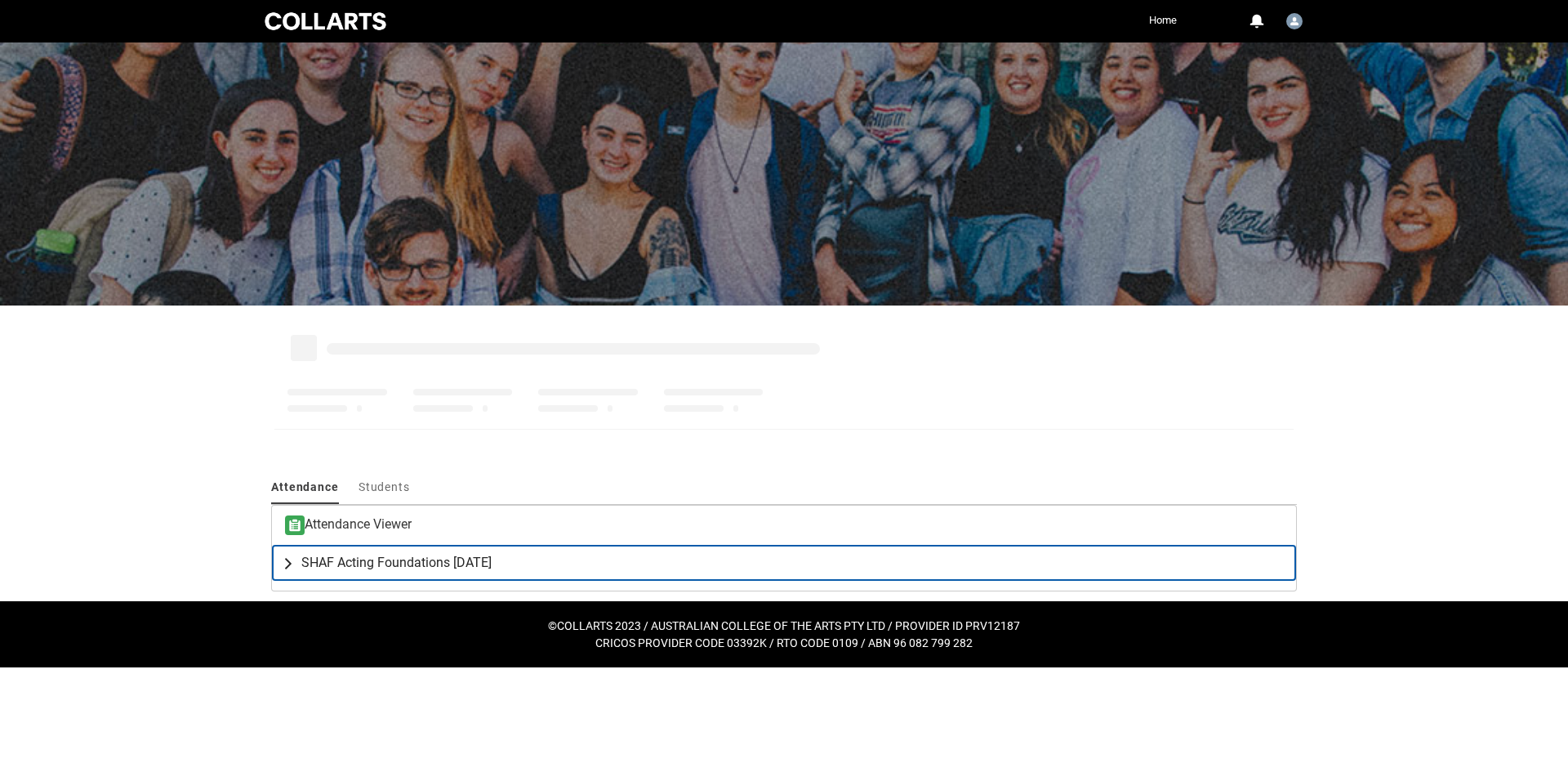
click at [396, 568] on span "SHAF Acting Foundations [DATE]" at bounding box center [396, 563] width 191 height 16
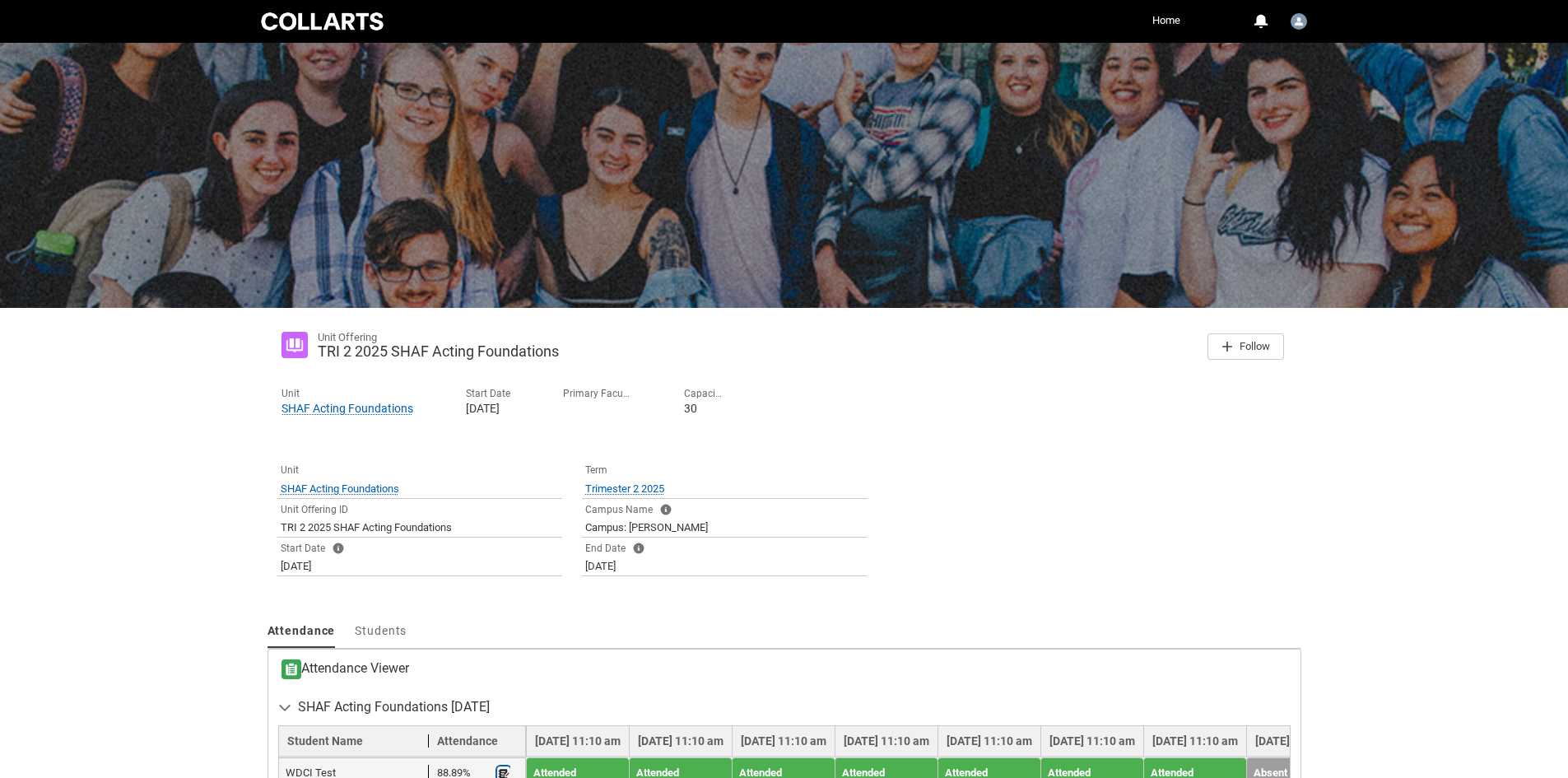
click at [501, 771] on lightning-primitive-icon "button" at bounding box center [504, 773] width 12 height 12
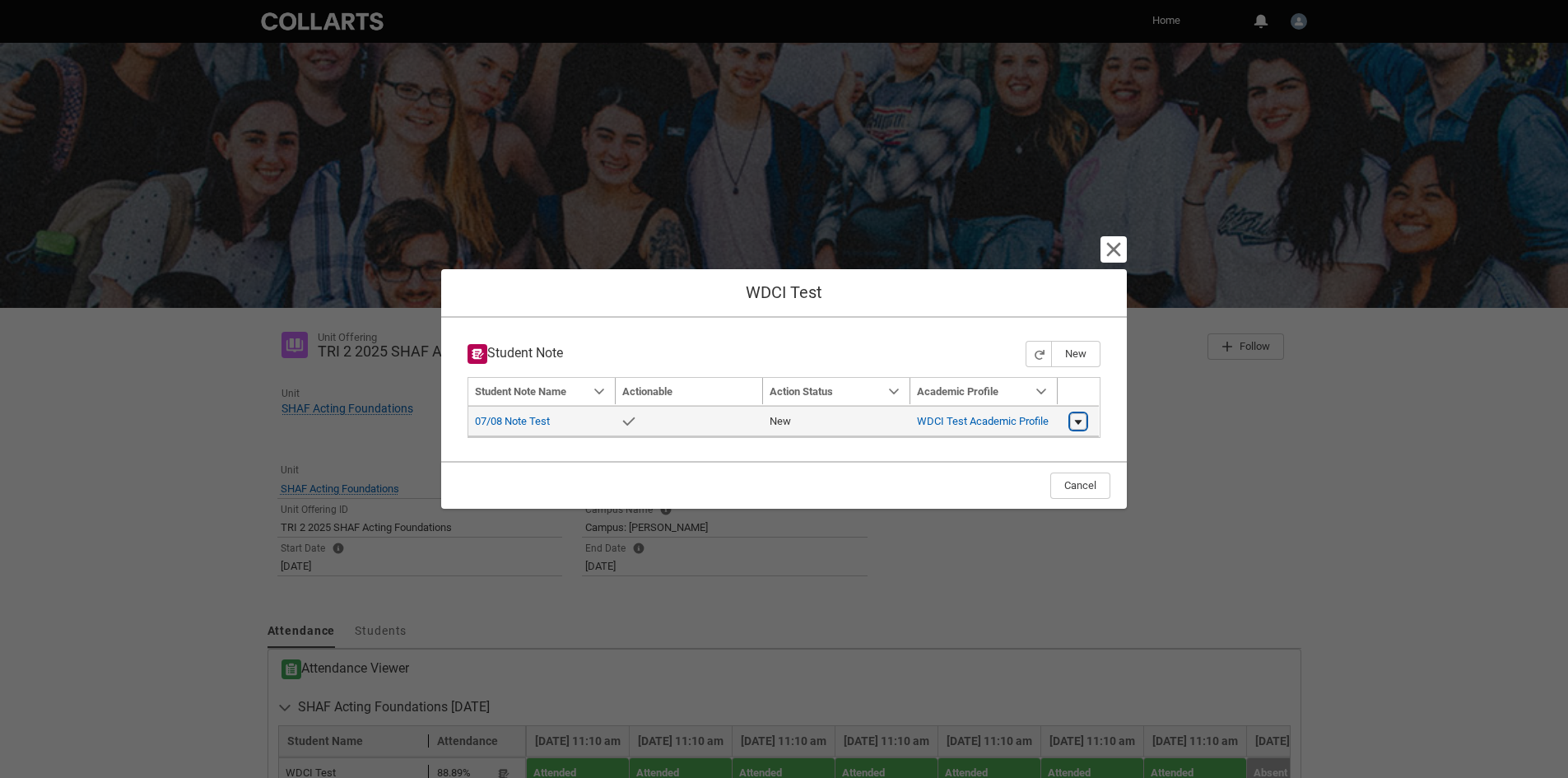
click at [1074, 422] on lightning-primitive-icon "button" at bounding box center [1078, 421] width 10 height 12
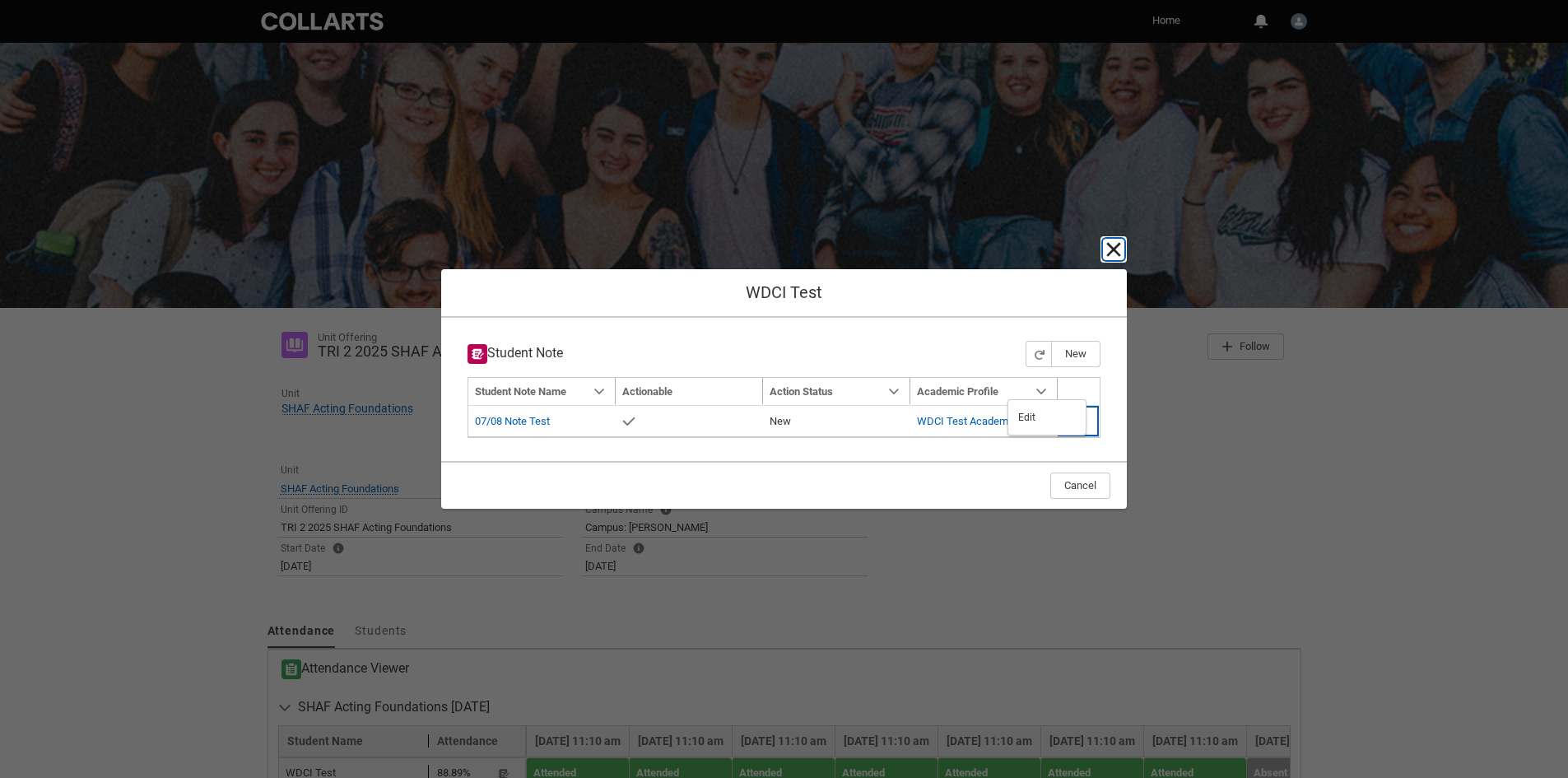
drag, startPoint x: 1118, startPoint y: 247, endPoint x: 449, endPoint y: 6, distance: 711.1
click at [1118, 247] on lightning-primitive-icon "button" at bounding box center [1114, 249] width 20 height 20
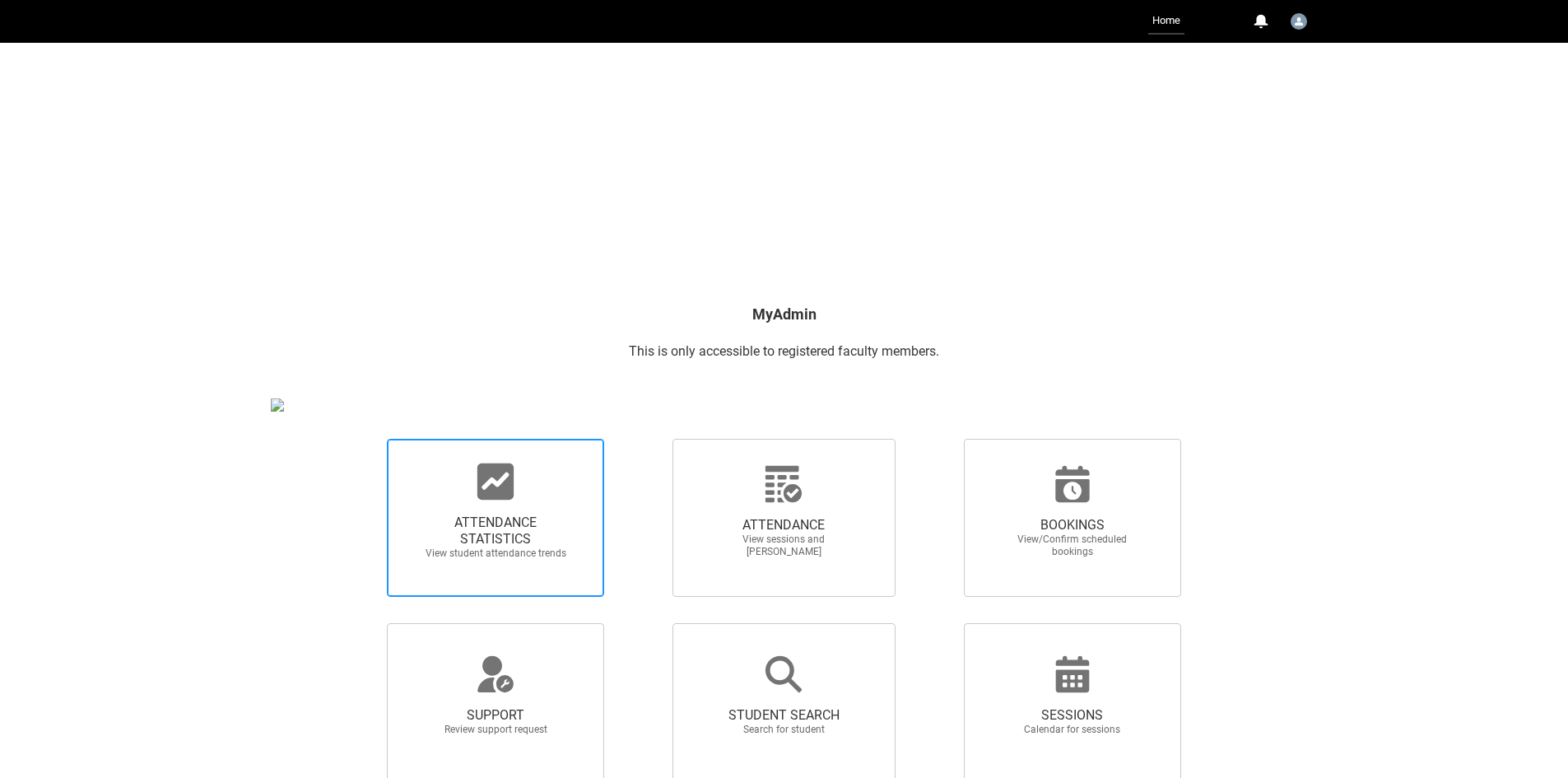
drag, startPoint x: 531, startPoint y: 539, endPoint x: 573, endPoint y: 517, distance: 47.4
click at [531, 542] on span "ATTENDANCE STATISTICS" at bounding box center [496, 531] width 145 height 33
click at [360, 439] on input "ATTENDANCE STATISTICS View student attendance trends" at bounding box center [359, 438] width 1 height 1
radio input "true"
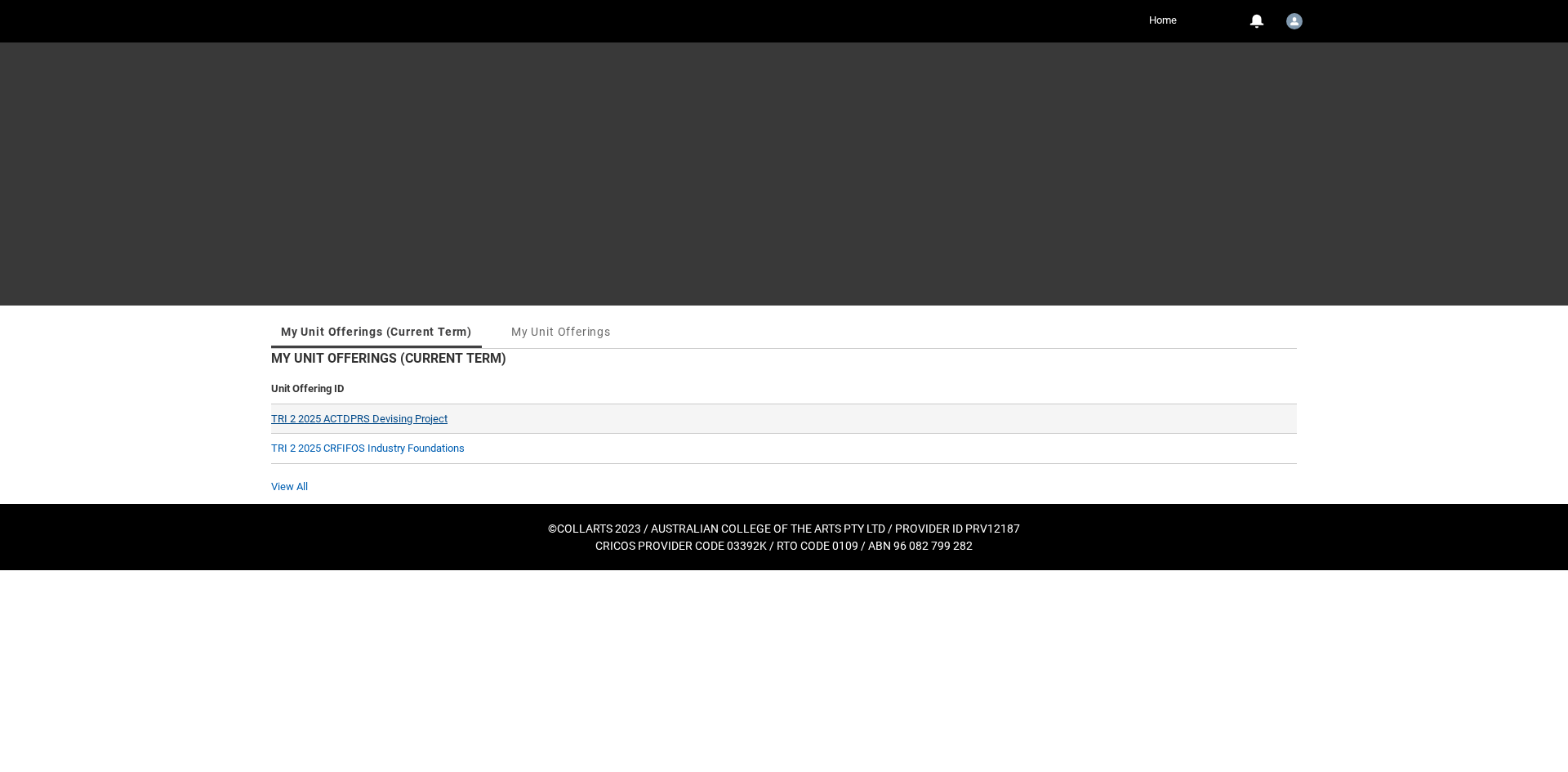
click at [313, 424] on link "TRI 2 2025 ACTDPRS Devising Project" at bounding box center [360, 418] width 177 height 12
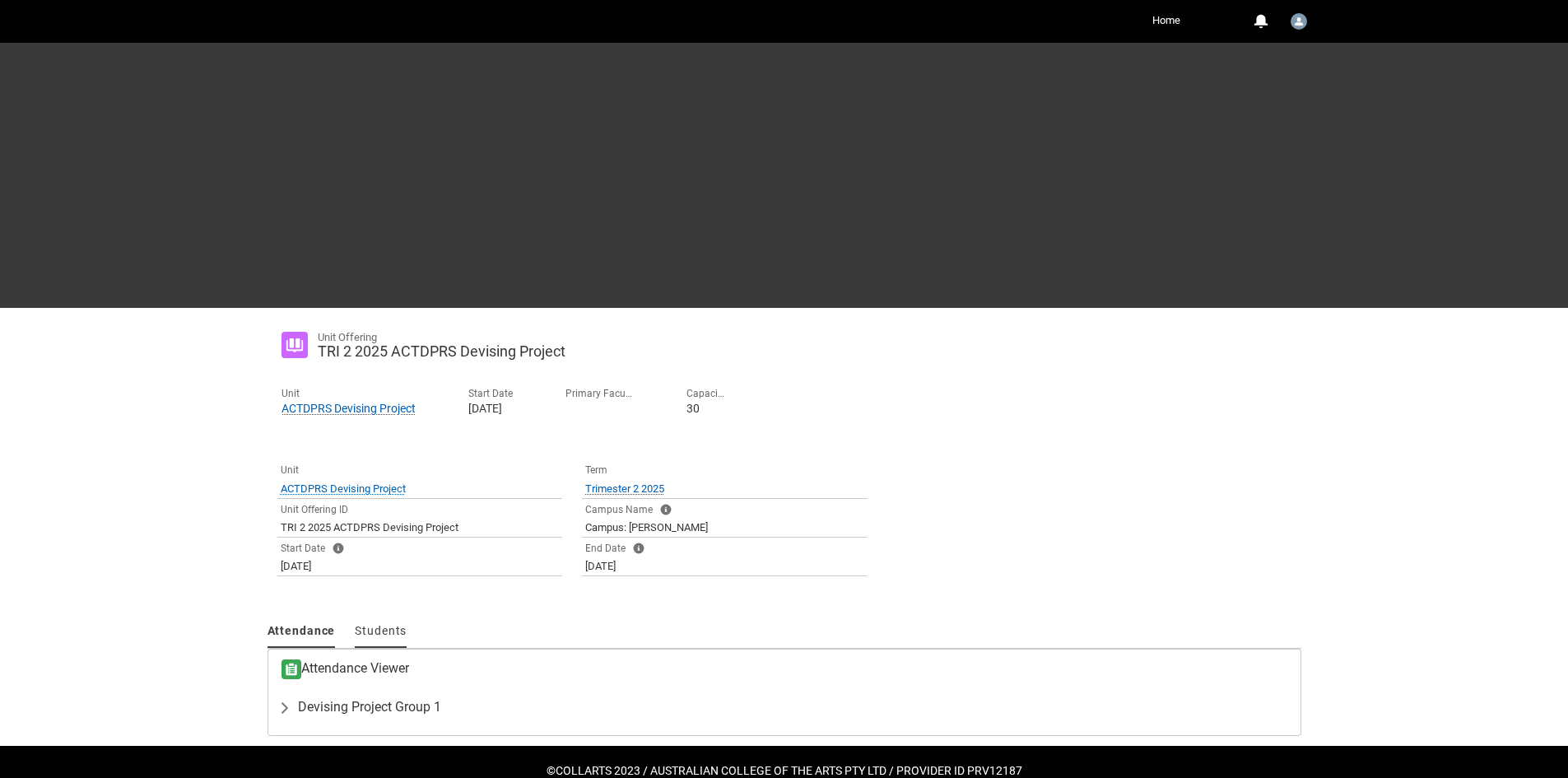
scroll to position [35, 0]
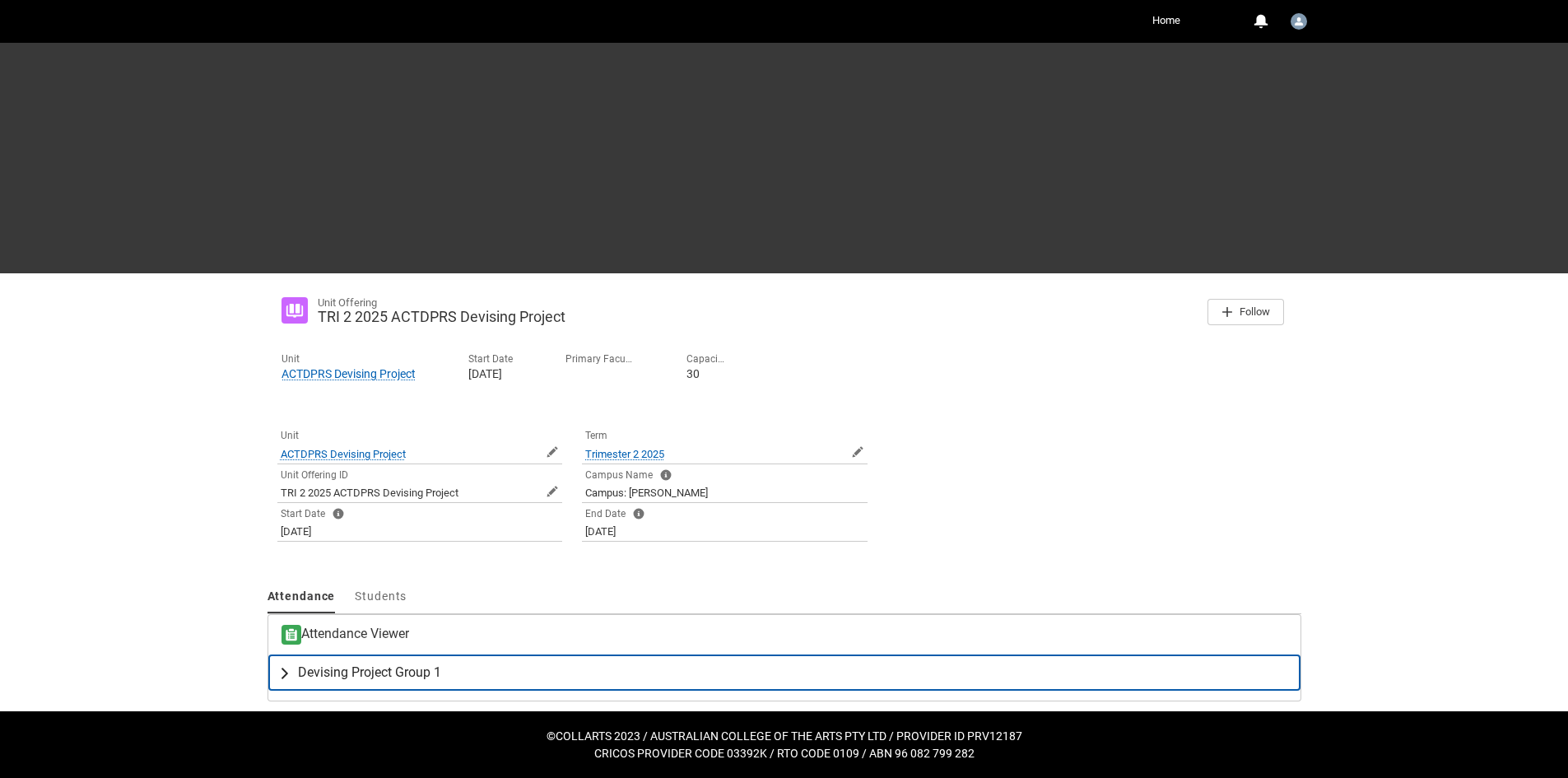
click at [362, 670] on span "Devising Project Group 1" at bounding box center [369, 672] width 143 height 17
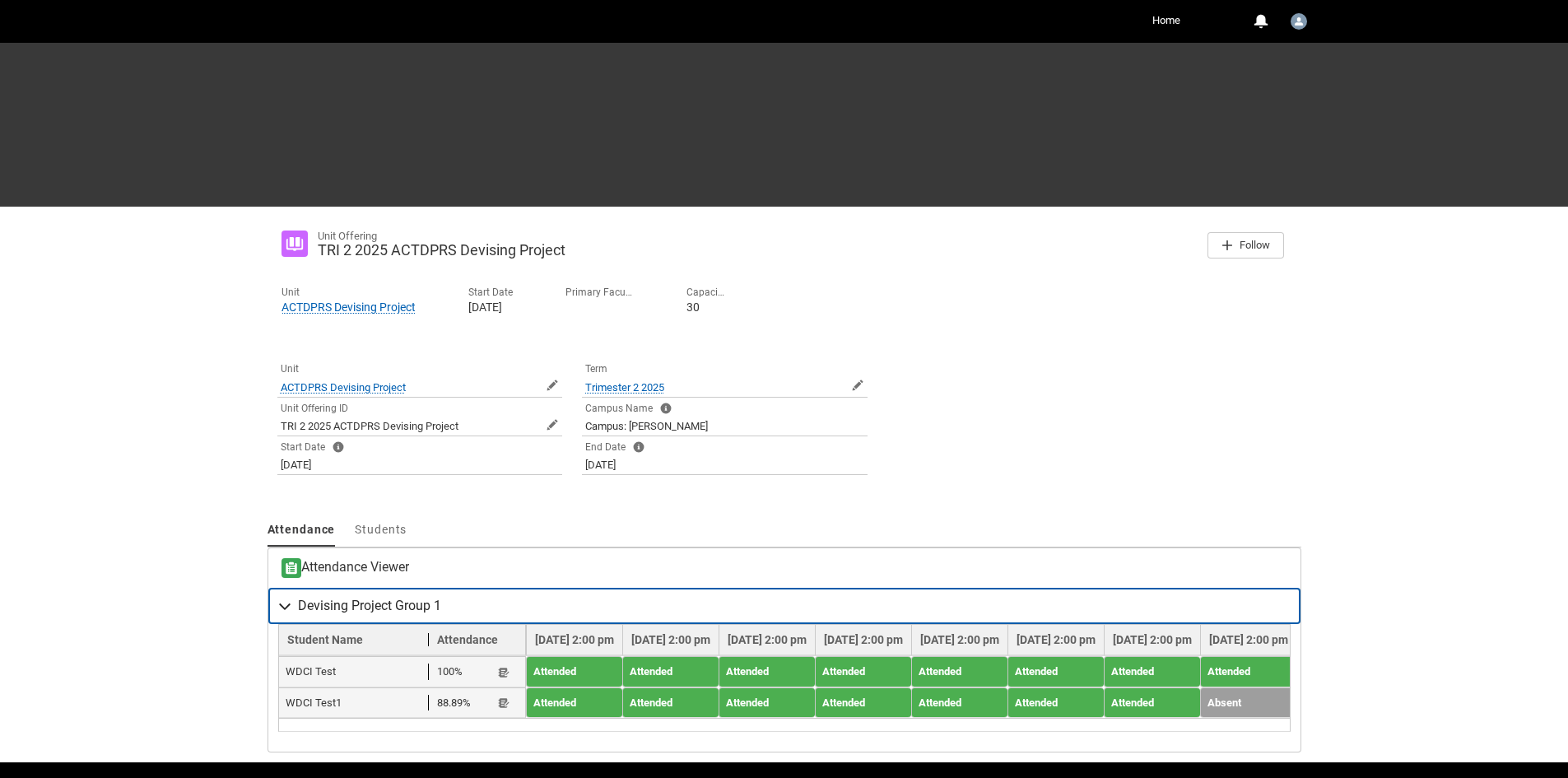
scroll to position [165, 0]
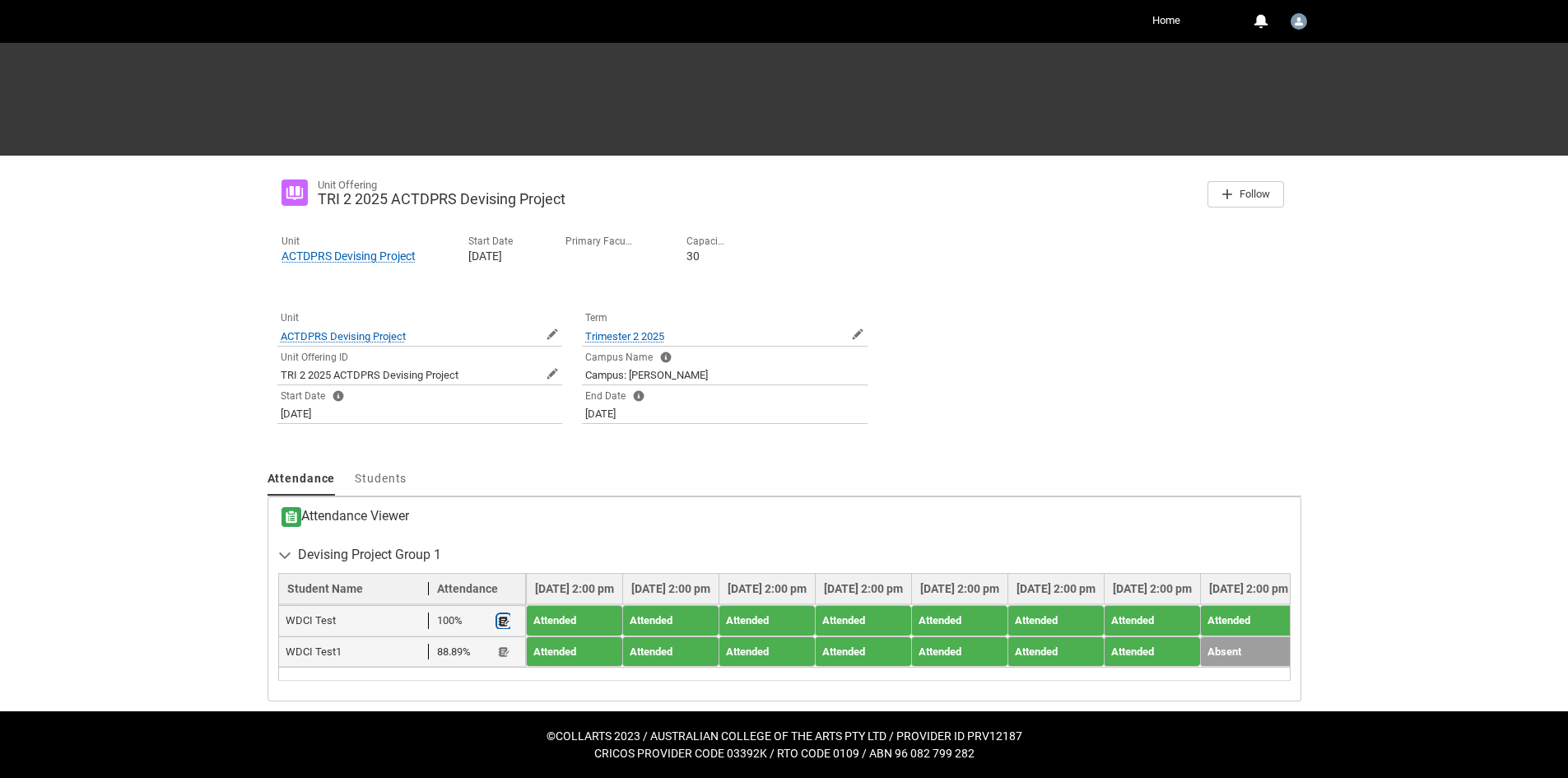
click at [502, 615] on lightning-primitive-icon "button" at bounding box center [504, 621] width 12 height 12
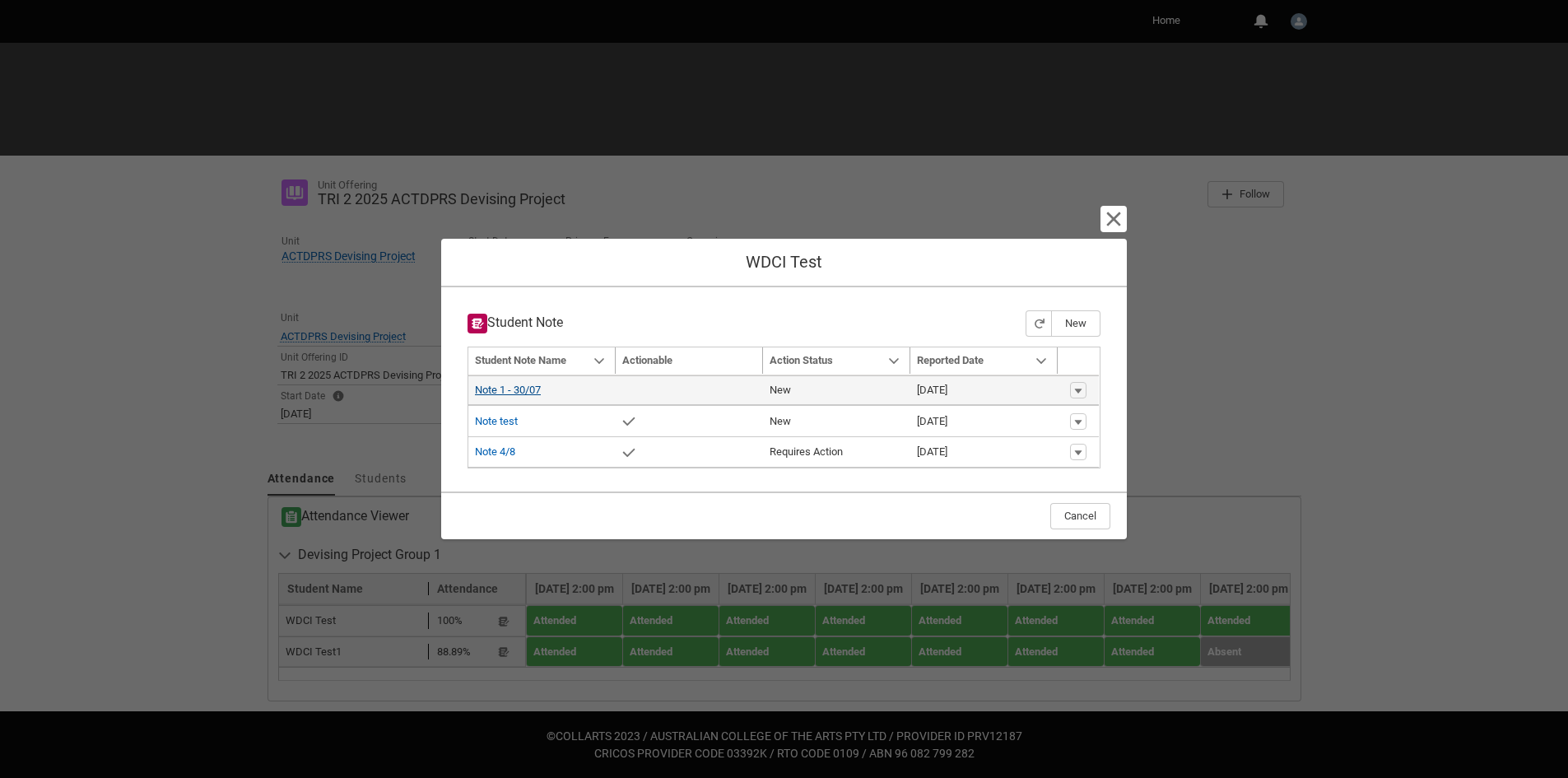
click at [495, 390] on link "Note 1 - 30/07" at bounding box center [507, 389] width 66 height 12
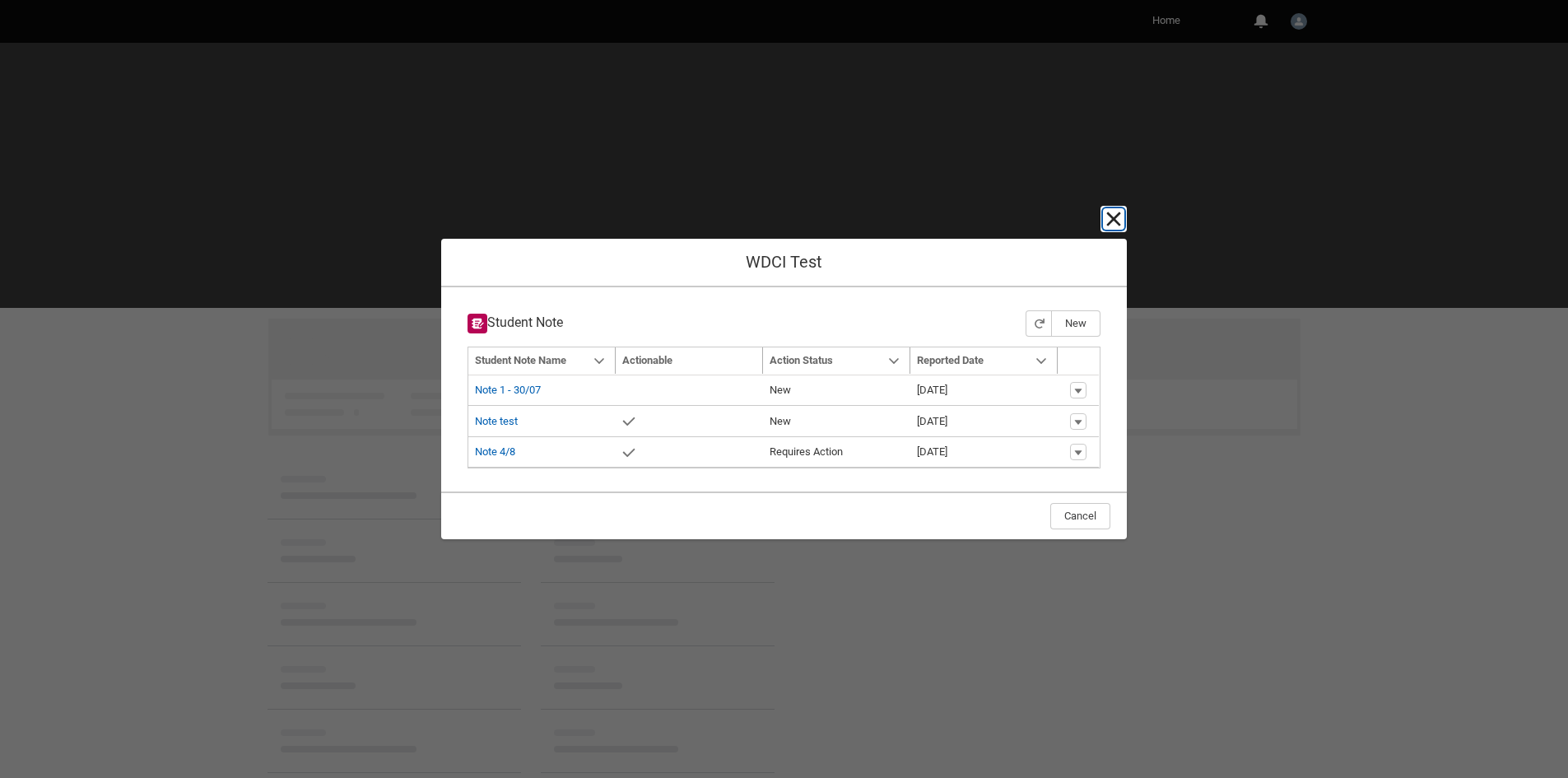
click at [1114, 215] on lightning-primitive-icon "button" at bounding box center [1114, 219] width 20 height 20
